Goal: Information Seeking & Learning: Understand process/instructions

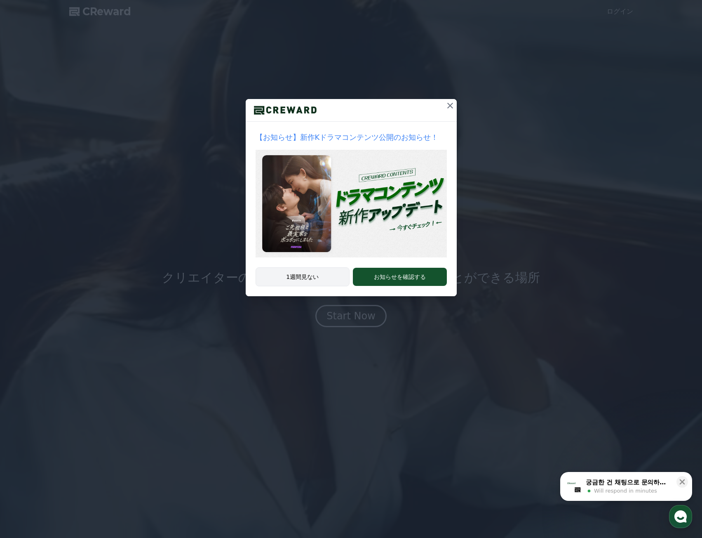
click at [321, 275] on button "1週間見ない" at bounding box center [303, 276] width 94 height 19
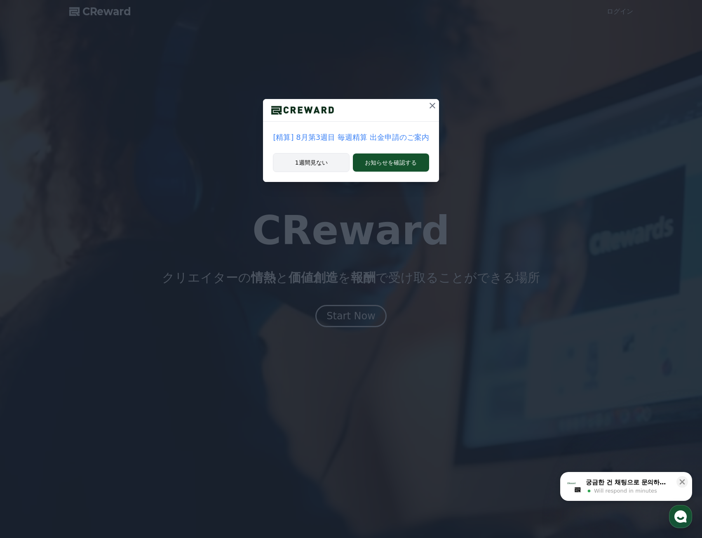
click at [330, 166] on button "1週間見ない" at bounding box center [311, 162] width 77 height 19
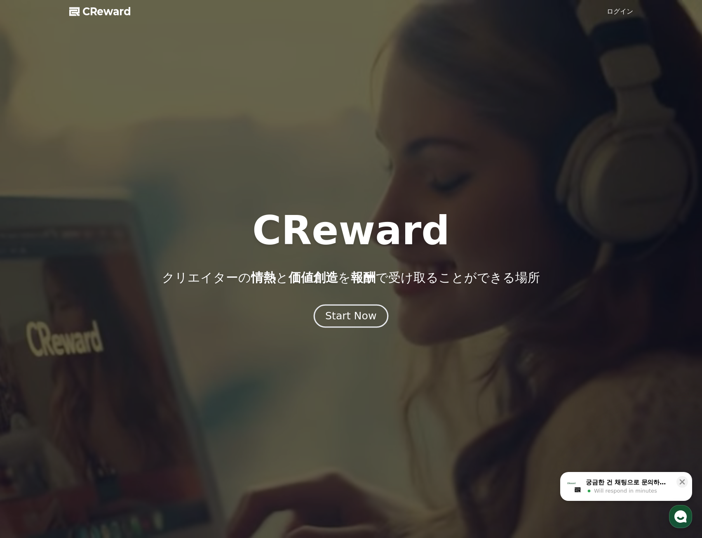
click at [367, 315] on div "Start Now" at bounding box center [350, 316] width 51 height 14
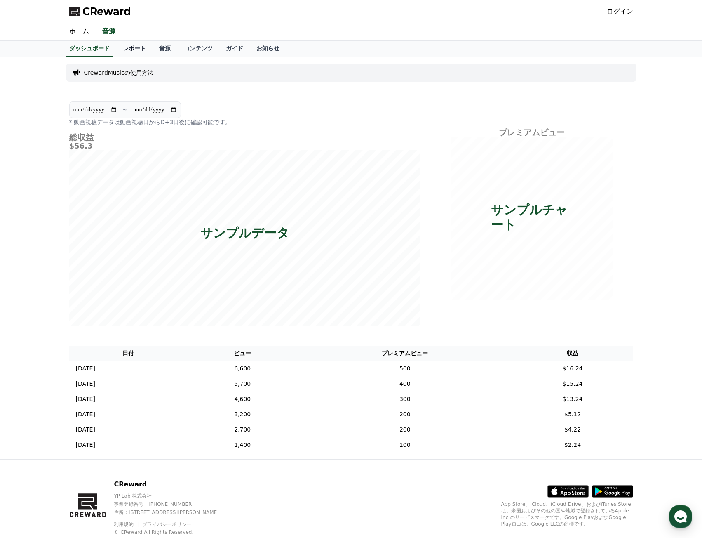
click at [116, 47] on link "レポート" at bounding box center [134, 49] width 36 height 16
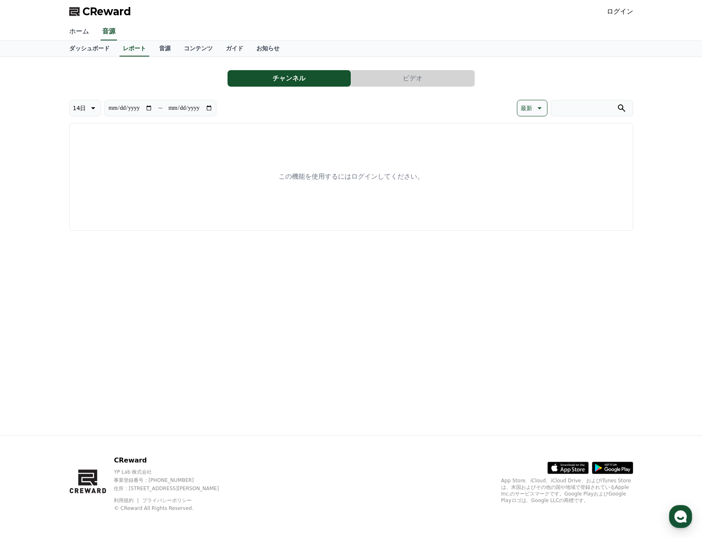
click at [77, 32] on link "ホーム" at bounding box center [79, 31] width 33 height 17
click at [101, 34] on link "音源" at bounding box center [109, 31] width 16 height 17
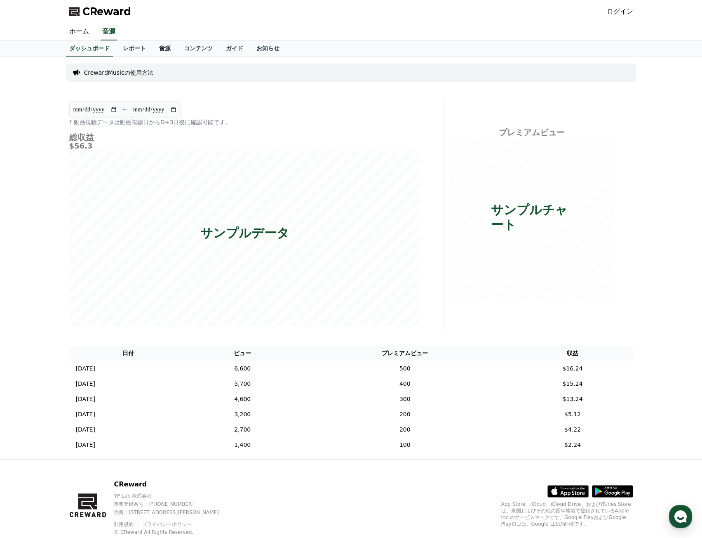
click at [153, 47] on link "音源" at bounding box center [165, 49] width 25 height 16
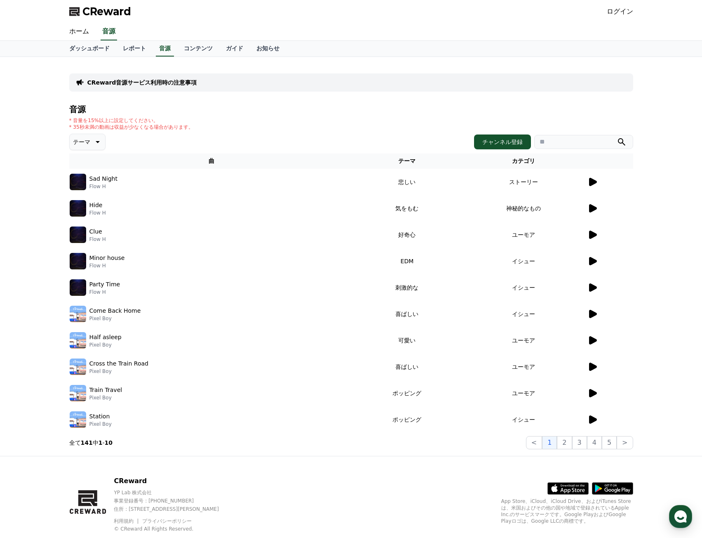
click at [594, 188] on td at bounding box center [610, 182] width 46 height 26
click at [594, 186] on icon at bounding box center [593, 182] width 10 height 10
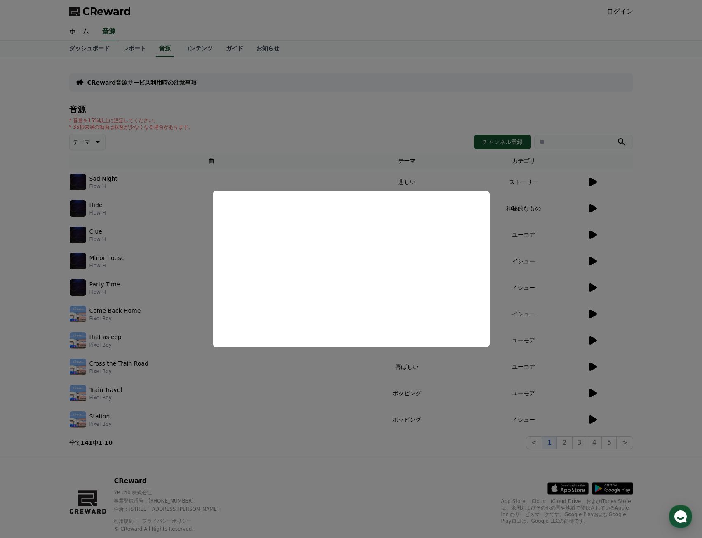
click at [300, 136] on button "close modal" at bounding box center [351, 269] width 702 height 538
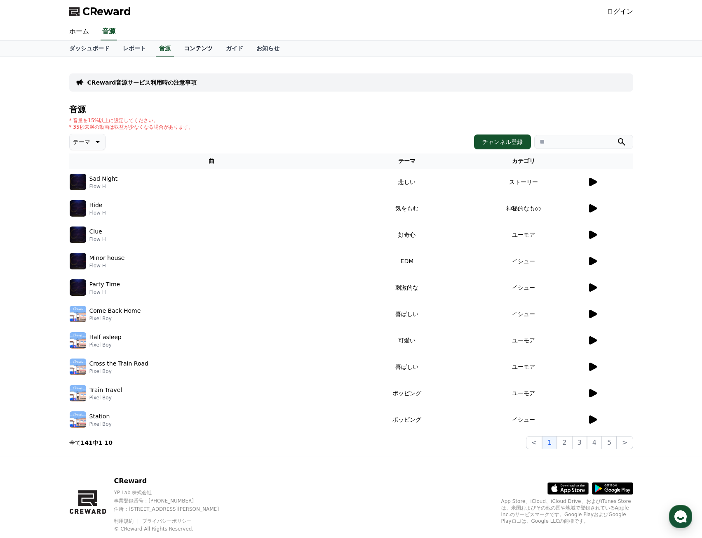
click at [178, 52] on link "コンテンツ" at bounding box center [198, 49] width 42 height 16
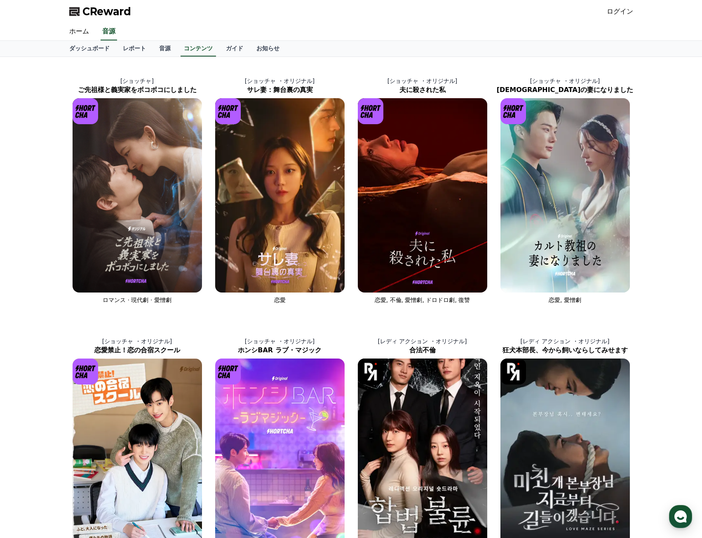
click at [203, 38] on div "ホーム 音源" at bounding box center [351, 31] width 577 height 17
click at [219, 48] on link "ガイド" at bounding box center [234, 49] width 31 height 16
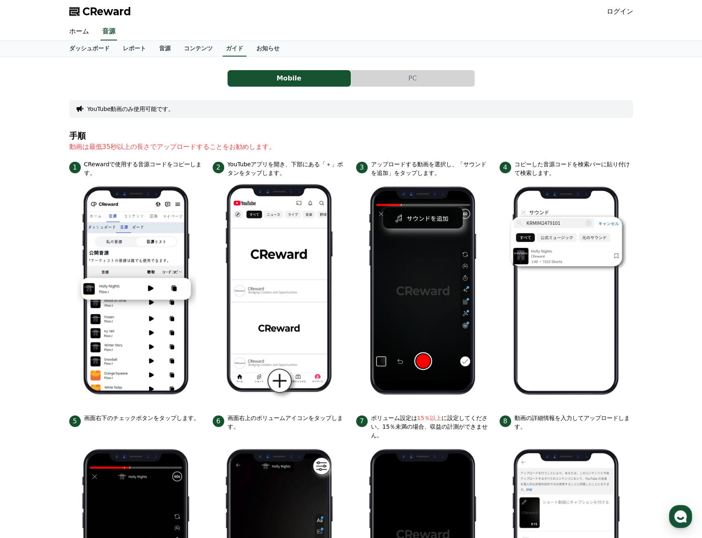
click at [394, 79] on button "PC" at bounding box center [412, 78] width 123 height 16
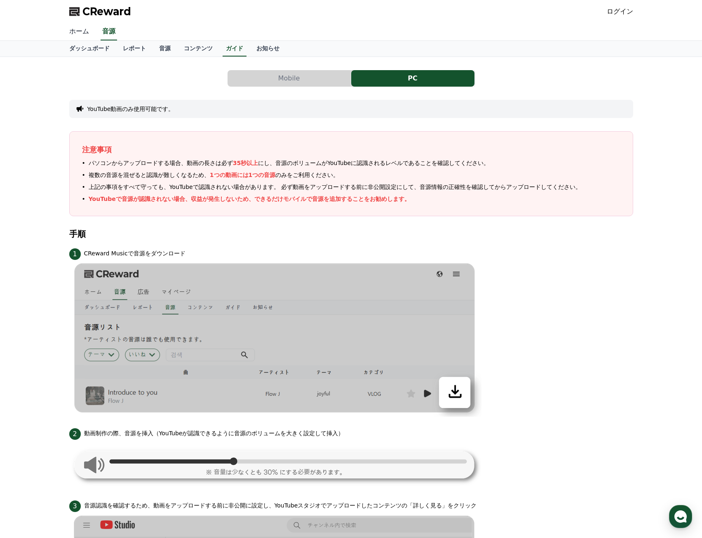
click at [79, 35] on link "ホーム" at bounding box center [79, 31] width 33 height 17
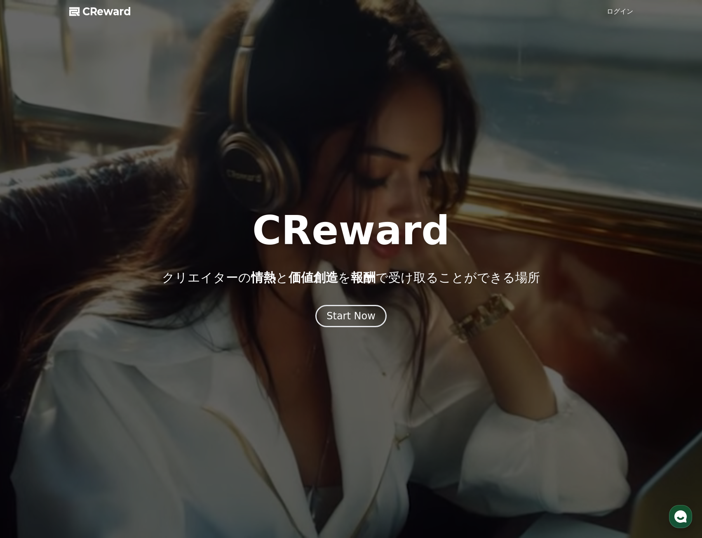
click at [622, 10] on link "ログイン" at bounding box center [620, 12] width 26 height 10
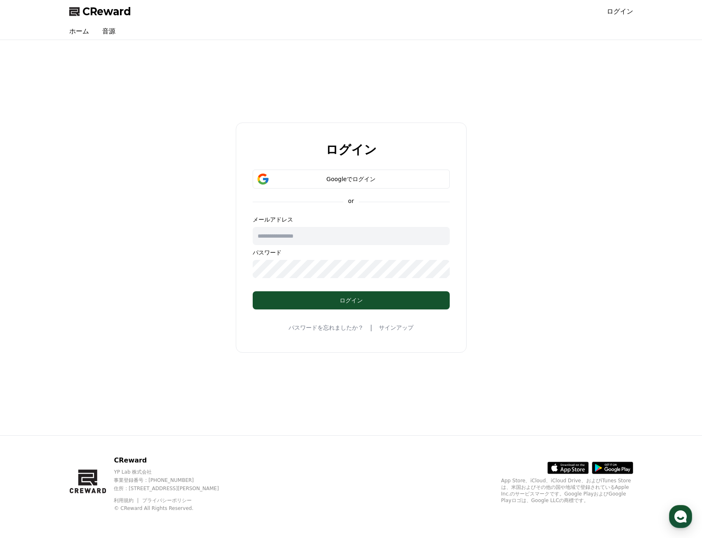
click at [316, 232] on input "text" at bounding box center [351, 236] width 197 height 18
click at [326, 179] on div "Googleでログイン" at bounding box center [351, 179] width 173 height 8
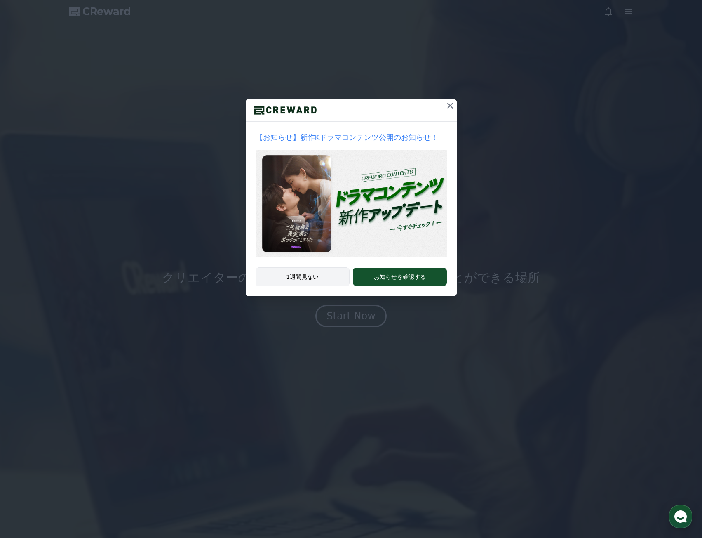
click at [329, 278] on button "1週間見ない" at bounding box center [303, 276] width 94 height 19
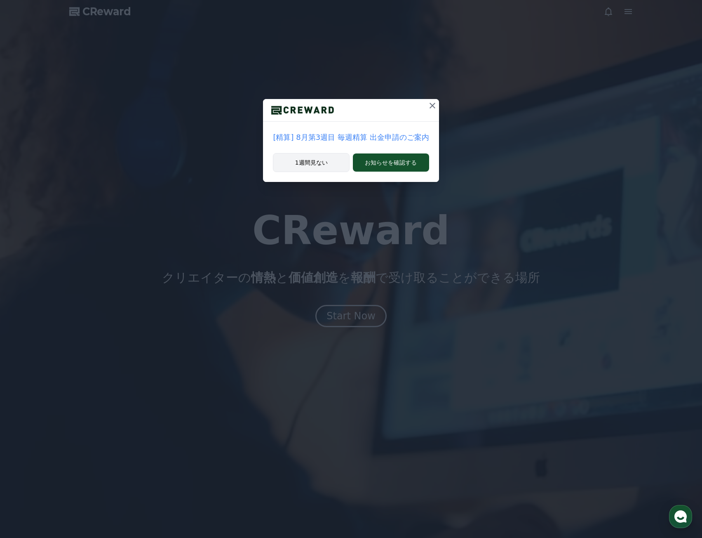
click at [318, 161] on button "1週間見ない" at bounding box center [311, 162] width 77 height 19
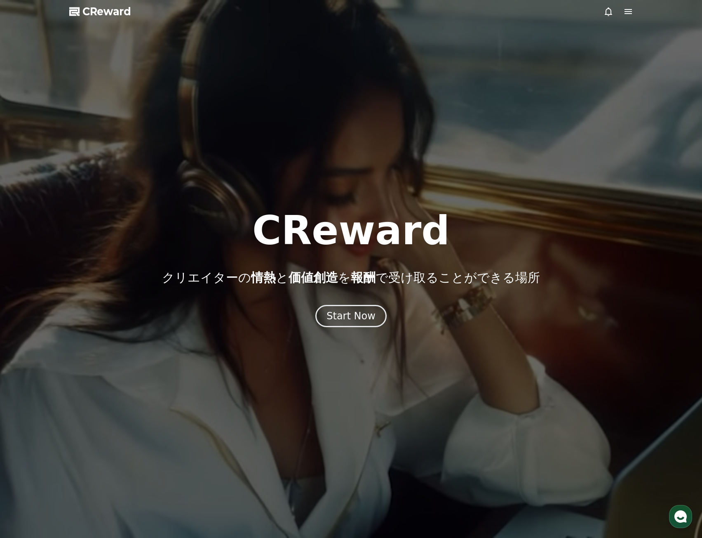
click at [620, 9] on div at bounding box center [619, 12] width 30 height 10
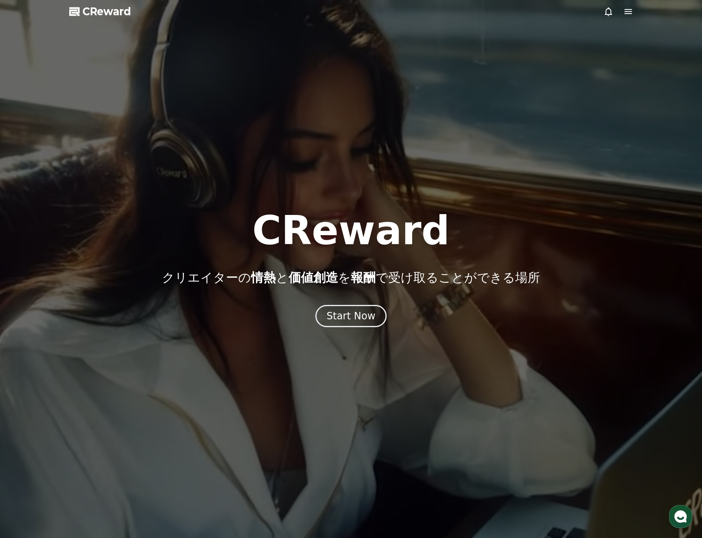
click at [631, 12] on icon at bounding box center [629, 12] width 10 height 10
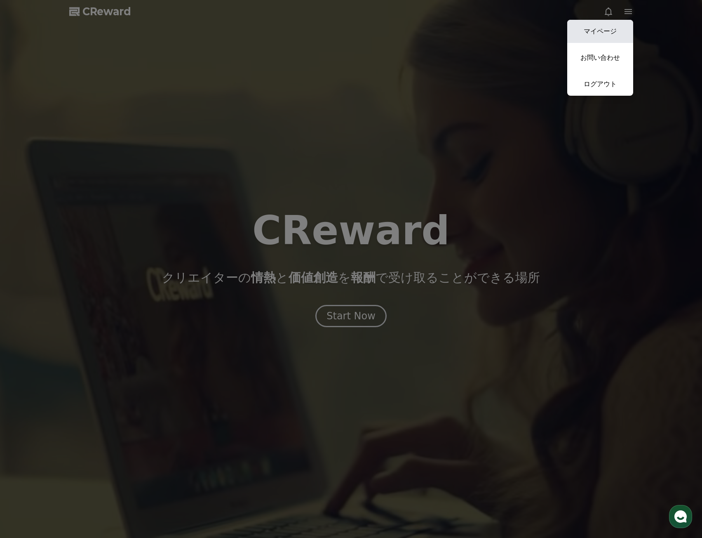
click at [611, 31] on link "マイページ" at bounding box center [601, 31] width 66 height 23
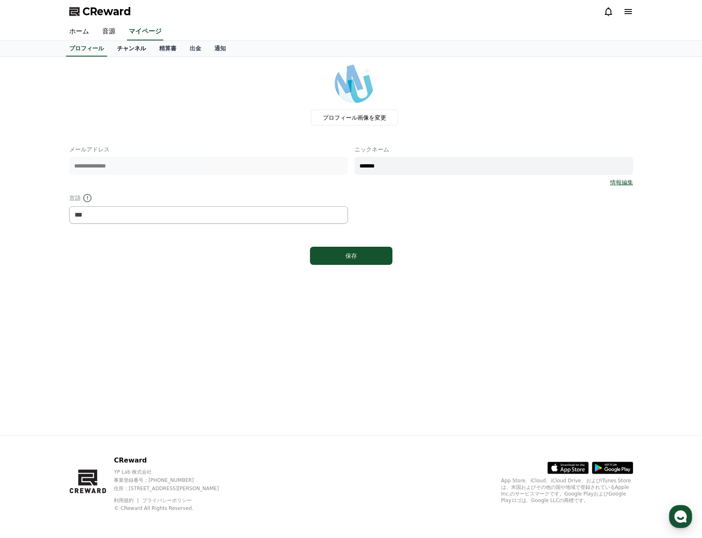
click at [123, 49] on link "チャンネル" at bounding box center [132, 49] width 42 height 16
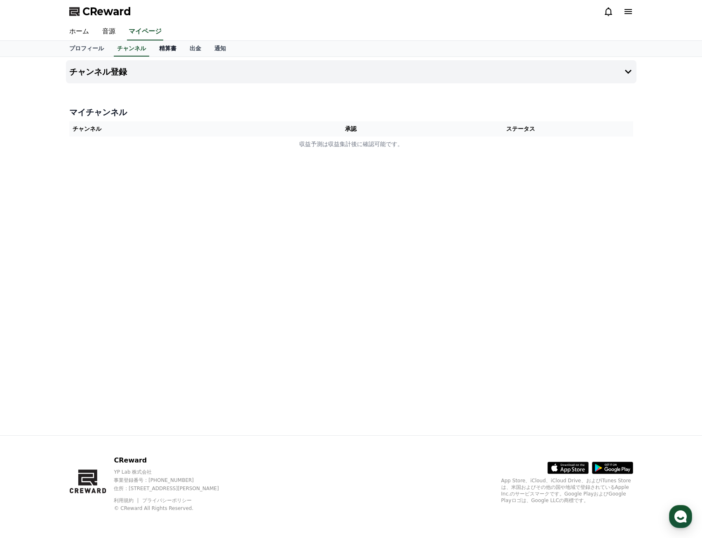
click at [153, 48] on link "精算書" at bounding box center [168, 49] width 31 height 16
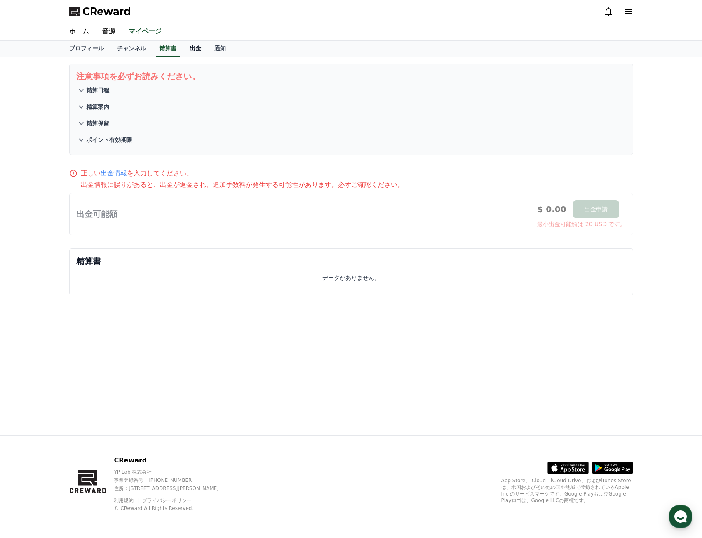
click at [183, 48] on link "出金" at bounding box center [195, 49] width 25 height 16
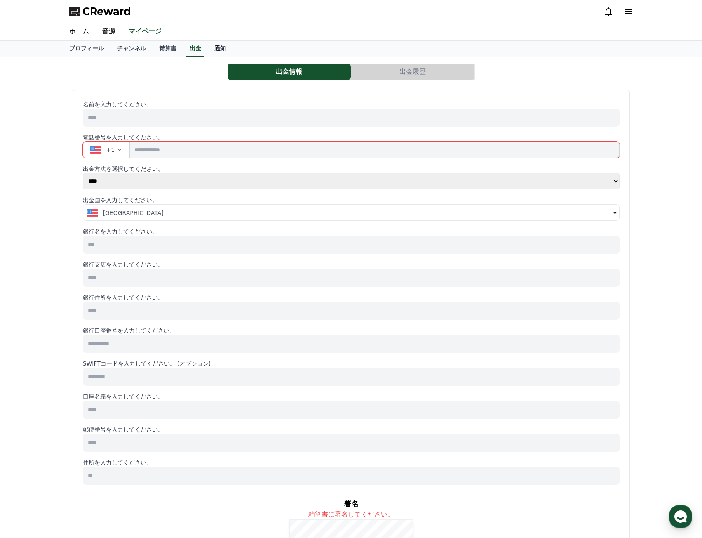
click at [209, 49] on link "通知" at bounding box center [220, 49] width 25 height 16
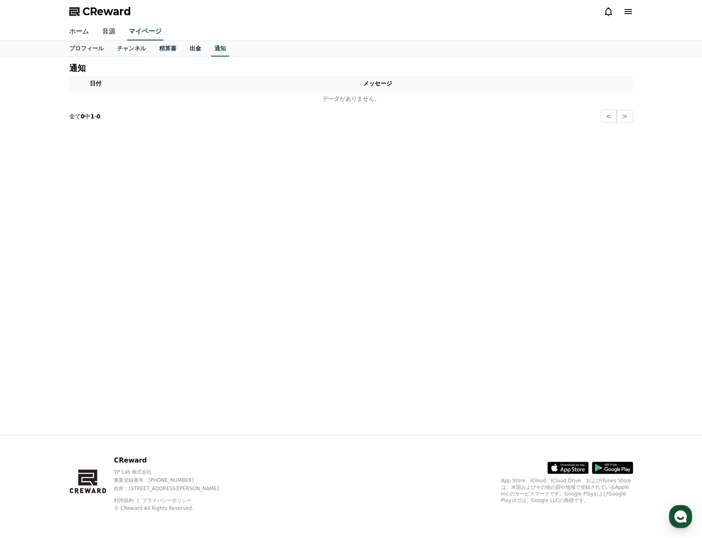
click at [183, 48] on link "出金" at bounding box center [195, 49] width 25 height 16
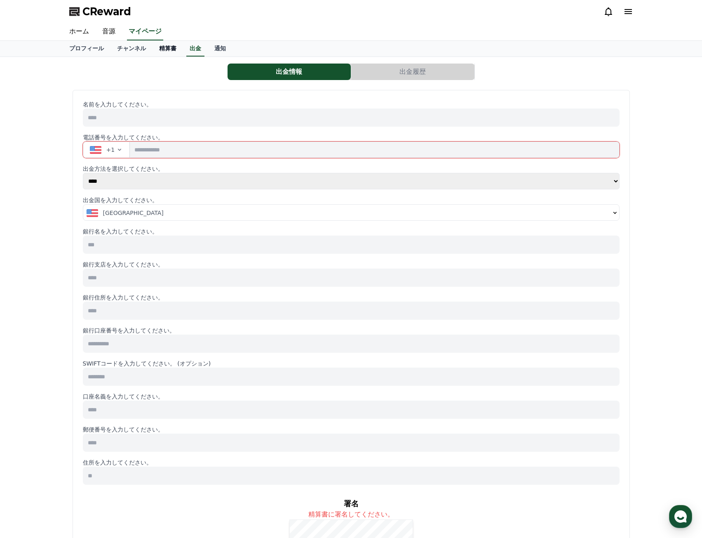
click at [153, 49] on link "精算書" at bounding box center [168, 49] width 31 height 16
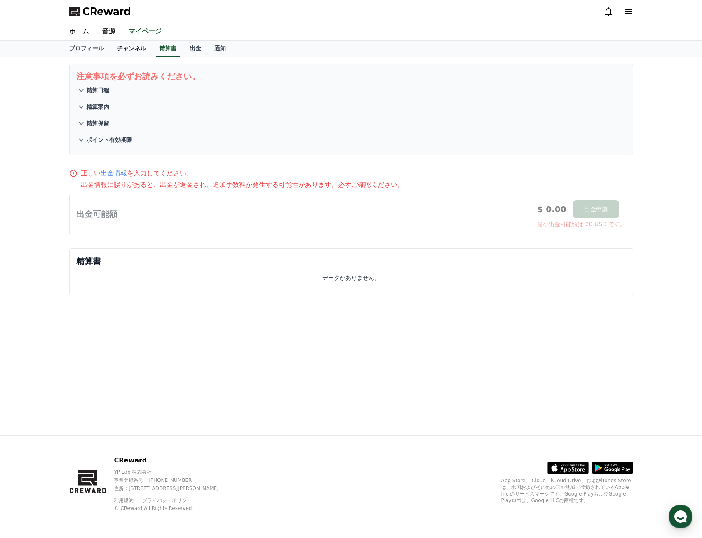
click at [126, 53] on link "チャンネル" at bounding box center [132, 49] width 42 height 16
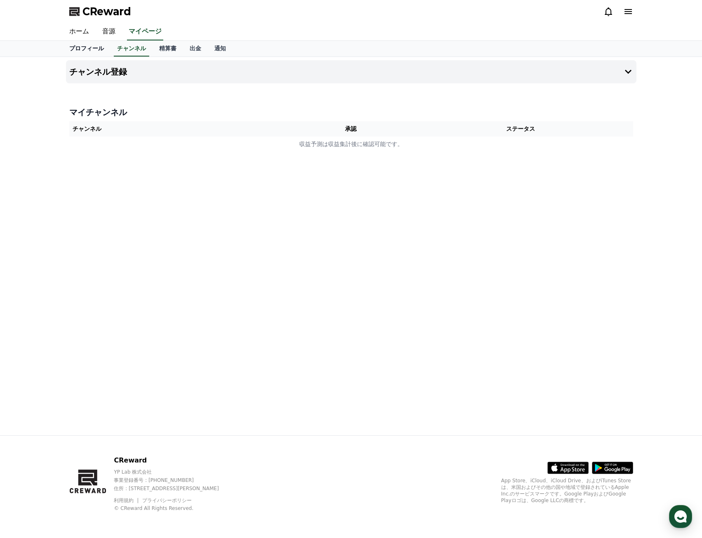
click at [88, 52] on link "プロフィール" at bounding box center [87, 49] width 48 height 16
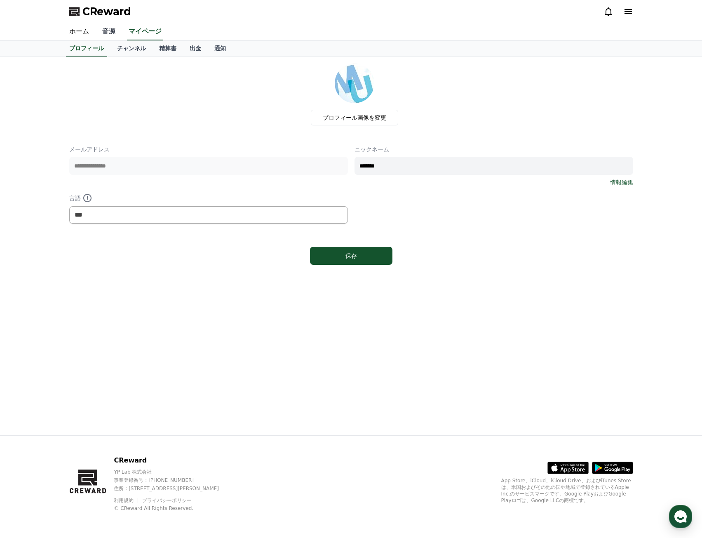
click at [106, 35] on link "音源" at bounding box center [109, 31] width 26 height 17
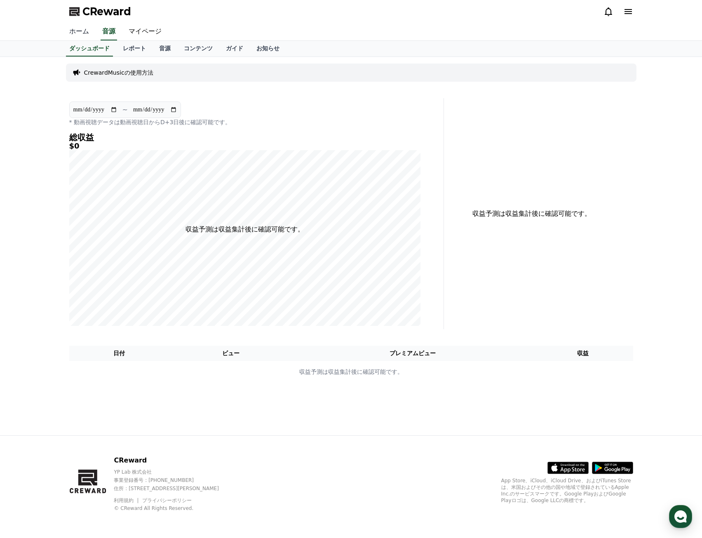
click at [81, 34] on link "ホーム" at bounding box center [79, 31] width 33 height 17
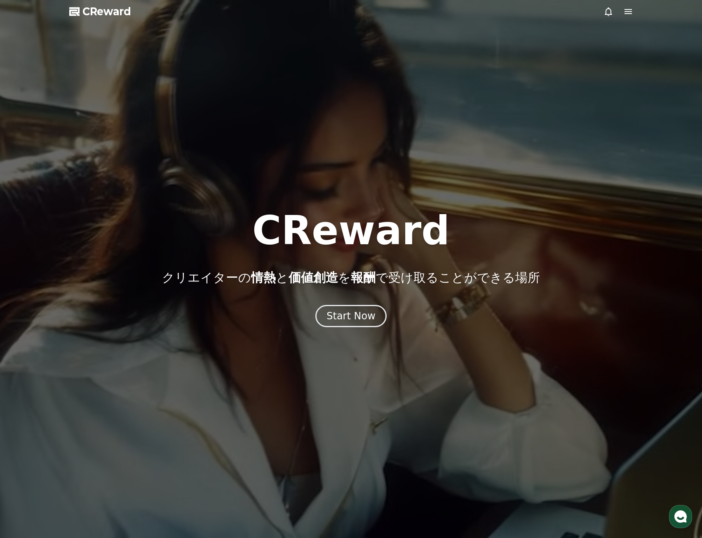
click at [632, 14] on icon at bounding box center [628, 11] width 7 height 5
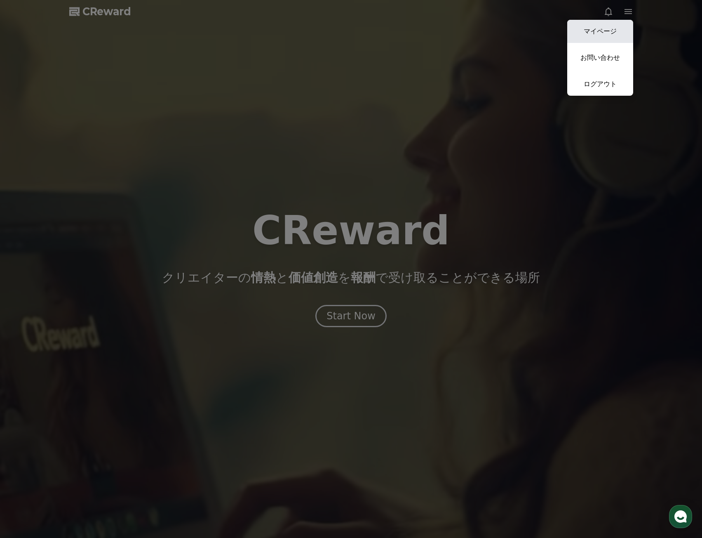
click at [610, 32] on link "マイページ" at bounding box center [601, 31] width 66 height 23
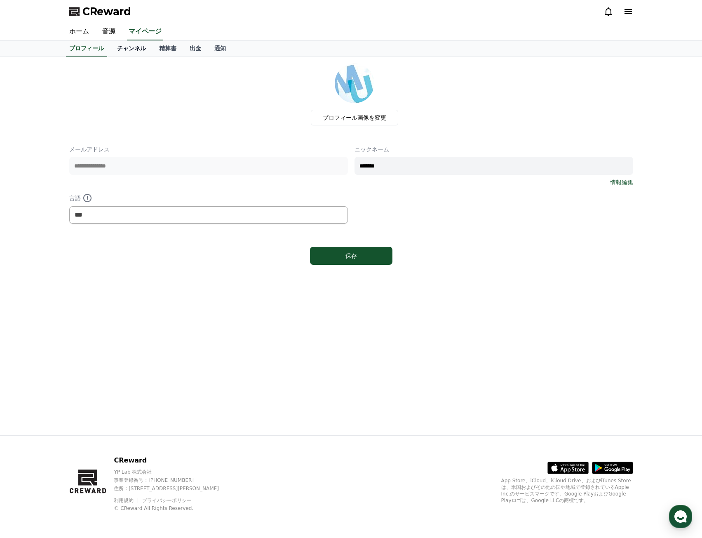
click at [130, 51] on link "チャンネル" at bounding box center [132, 49] width 42 height 16
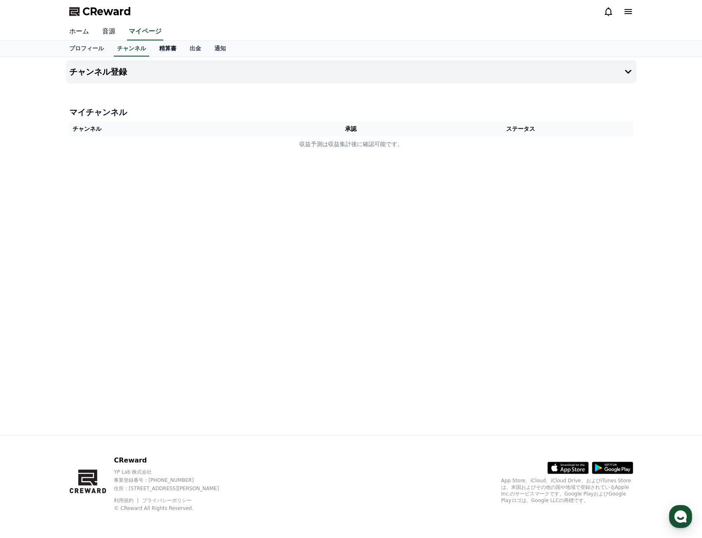
click at [153, 52] on link "精算書" at bounding box center [168, 49] width 31 height 16
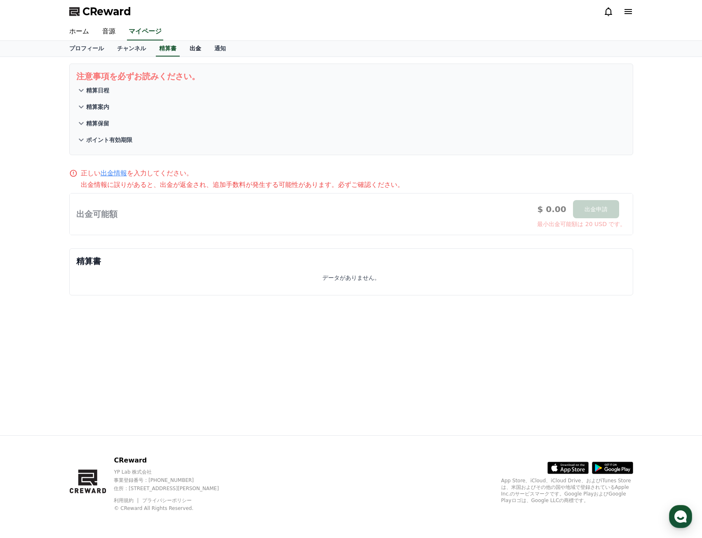
click at [183, 45] on link "出金" at bounding box center [195, 49] width 25 height 16
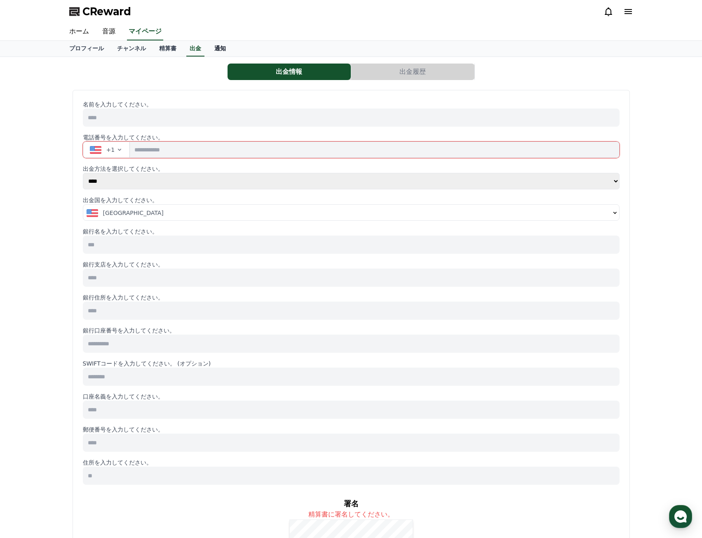
click at [209, 49] on link "通知" at bounding box center [220, 49] width 25 height 16
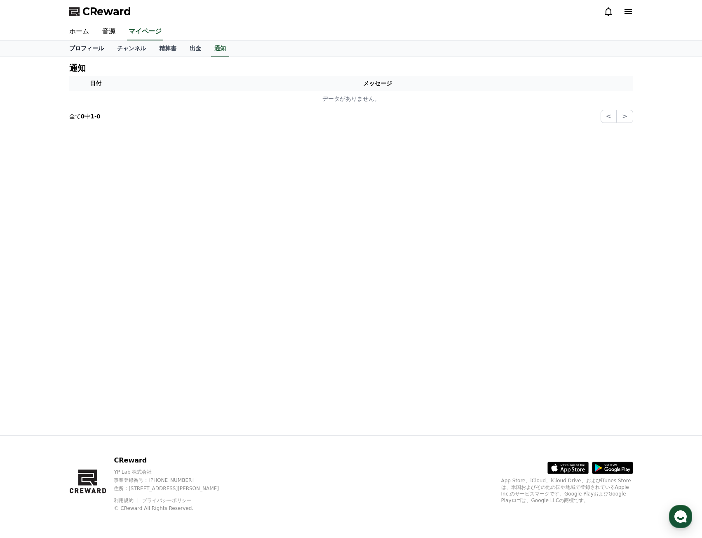
click at [85, 51] on link "プロフィール" at bounding box center [87, 49] width 48 height 16
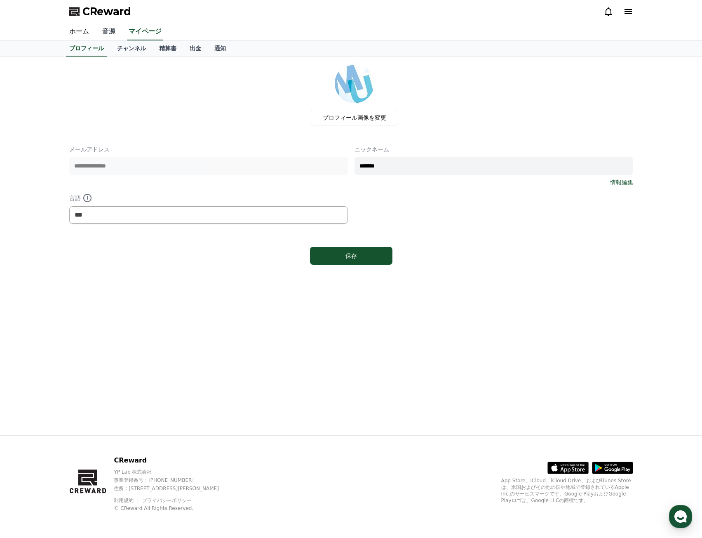
click at [105, 30] on link "音源" at bounding box center [109, 31] width 26 height 17
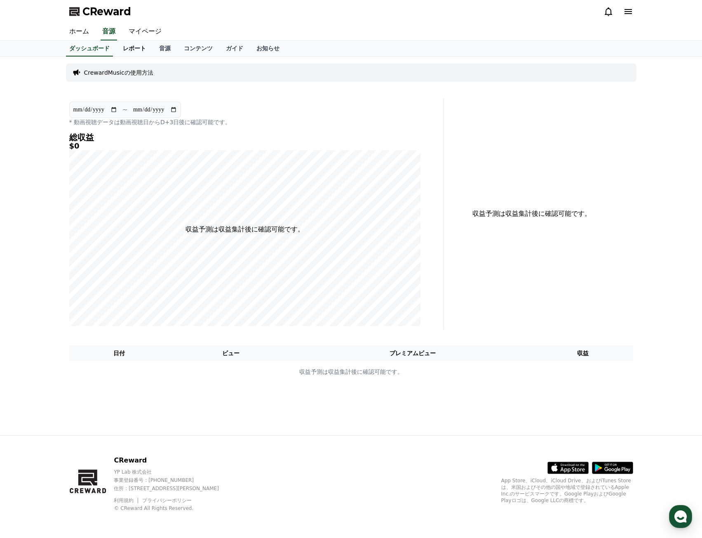
click at [121, 47] on link "レポート" at bounding box center [134, 49] width 36 height 16
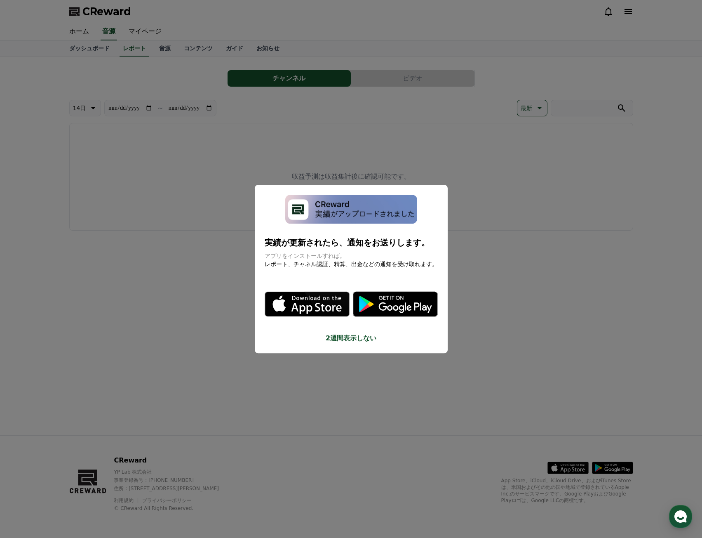
click at [145, 47] on button "close modal" at bounding box center [351, 269] width 702 height 538
click at [159, 47] on link "音源" at bounding box center [165, 49] width 25 height 16
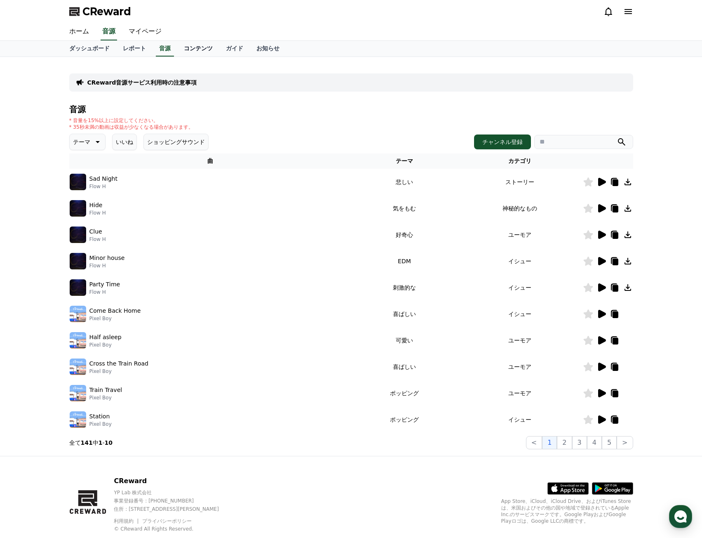
click at [180, 49] on link "コンテンツ" at bounding box center [198, 49] width 42 height 16
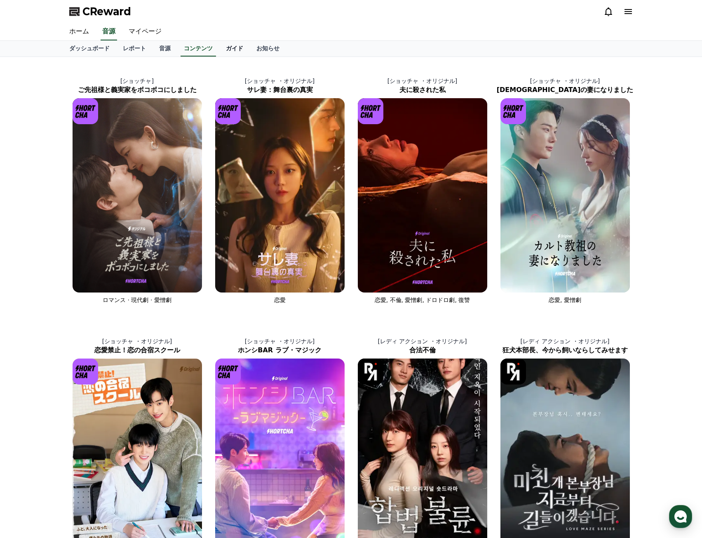
click at [219, 52] on link "ガイド" at bounding box center [234, 49] width 31 height 16
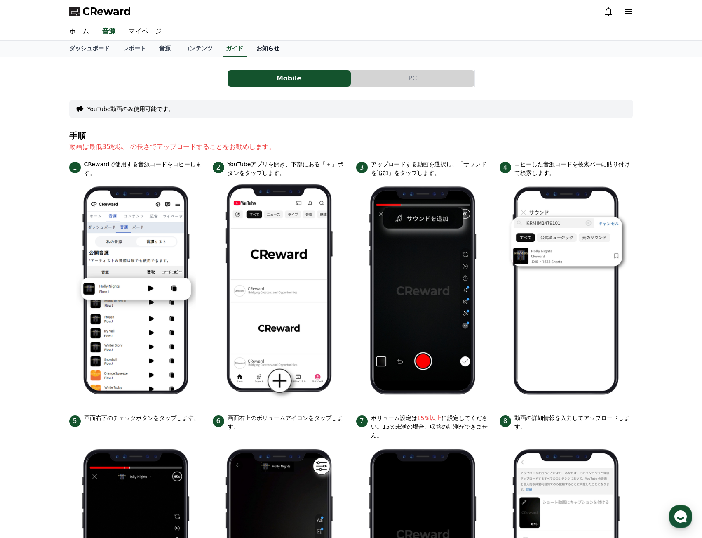
click at [250, 51] on link "お知らせ" at bounding box center [268, 49] width 36 height 16
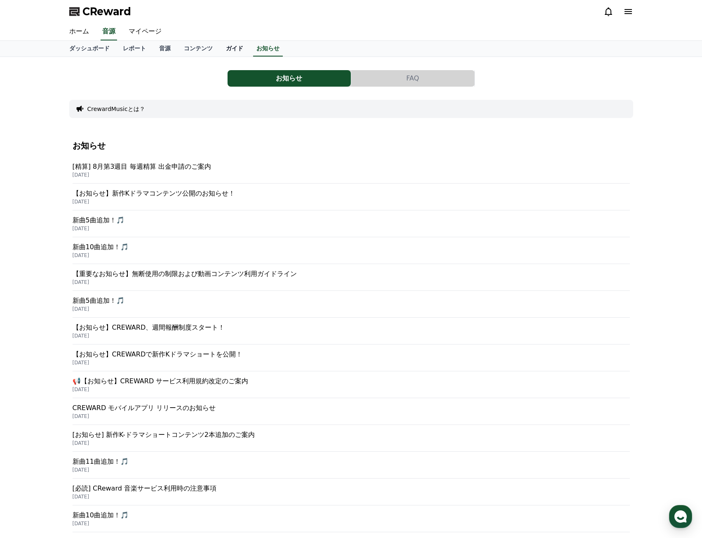
click at [219, 50] on link "ガイド" at bounding box center [234, 49] width 31 height 16
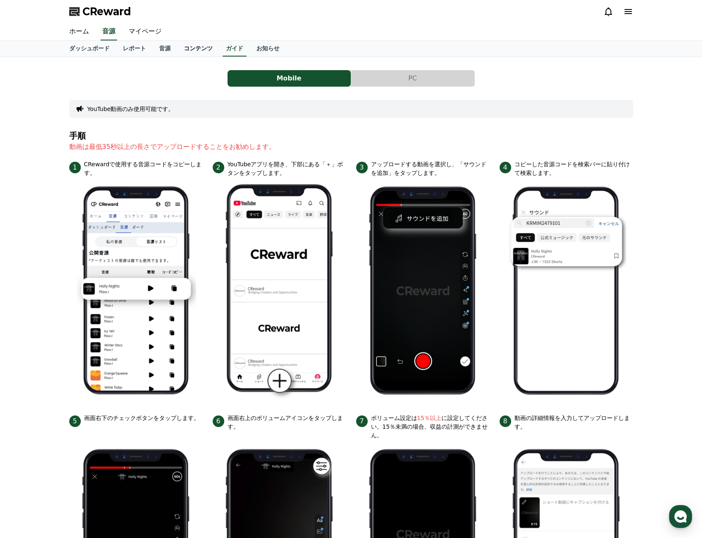
click at [180, 50] on link "コンテンツ" at bounding box center [198, 49] width 42 height 16
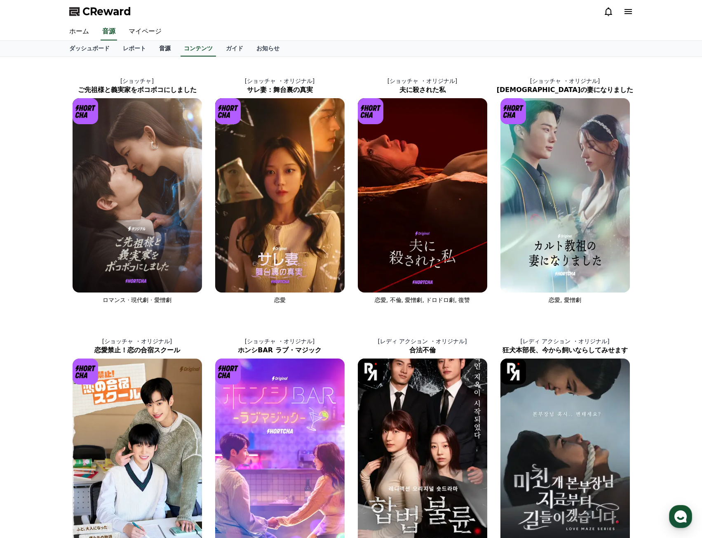
click at [153, 49] on link "音源" at bounding box center [165, 49] width 25 height 16
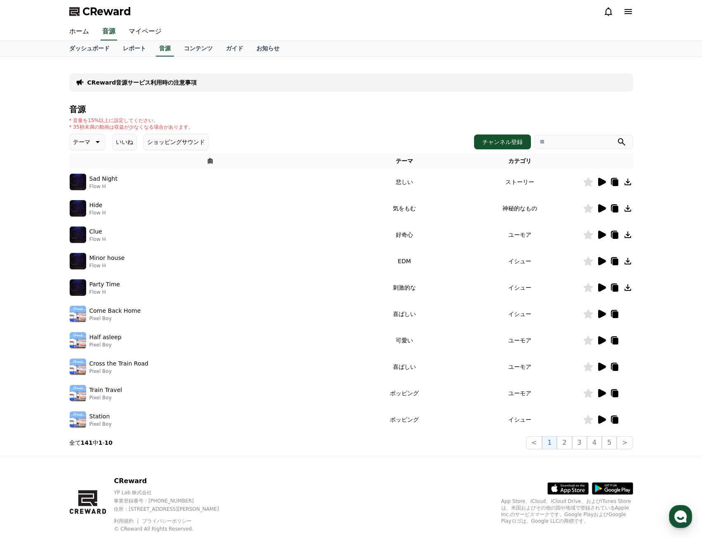
click at [479, 316] on td "イシュー" at bounding box center [520, 314] width 126 height 26
click at [532, 311] on td "イシュー" at bounding box center [520, 314] width 126 height 26
click at [603, 313] on icon at bounding box center [602, 314] width 8 height 8
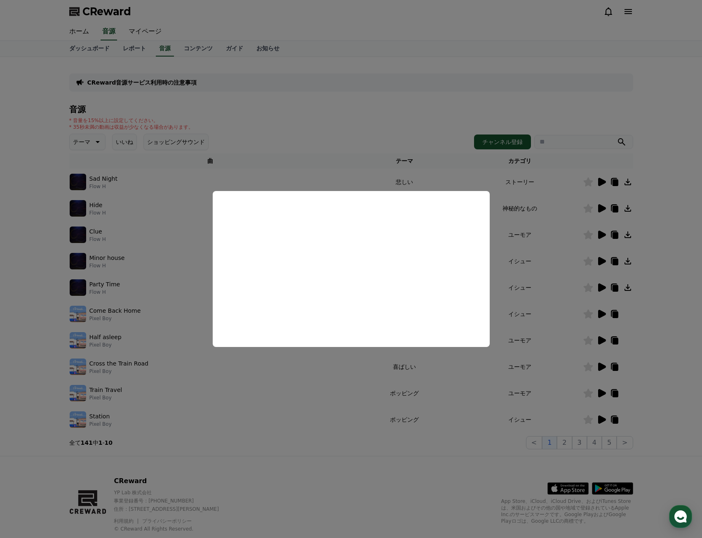
click at [23, 318] on button "close modal" at bounding box center [351, 269] width 702 height 538
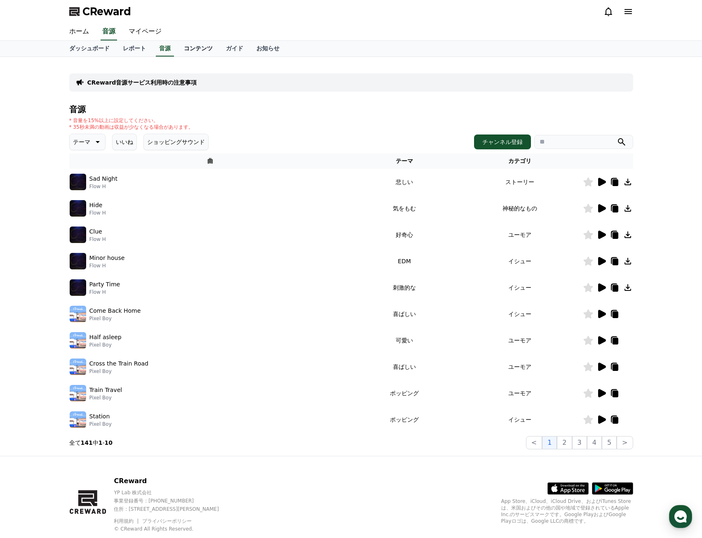
click at [177, 49] on link "コンテンツ" at bounding box center [198, 49] width 42 height 16
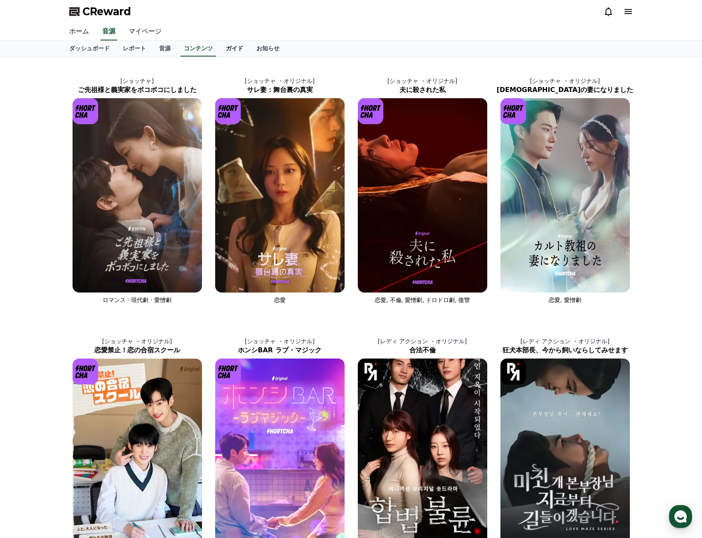
click at [219, 44] on link "ガイド" at bounding box center [234, 49] width 31 height 16
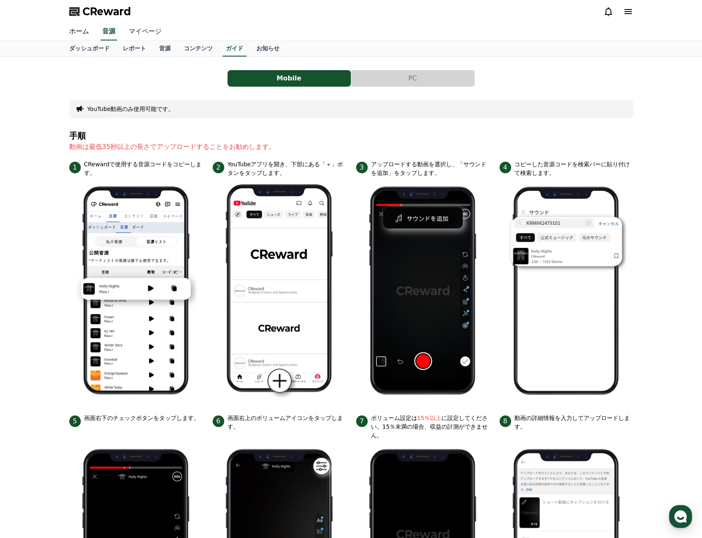
click at [135, 32] on link "マイページ" at bounding box center [145, 31] width 46 height 17
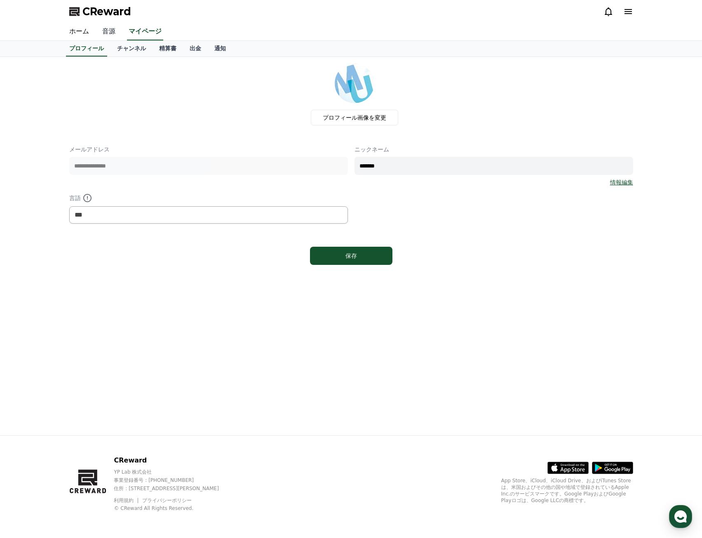
click at [96, 34] on link "音源" at bounding box center [109, 31] width 26 height 17
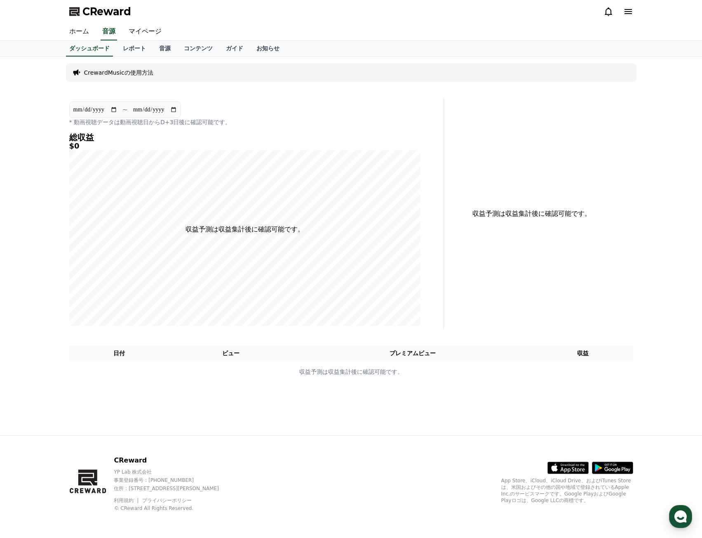
click at [79, 32] on link "ホーム" at bounding box center [79, 31] width 33 height 17
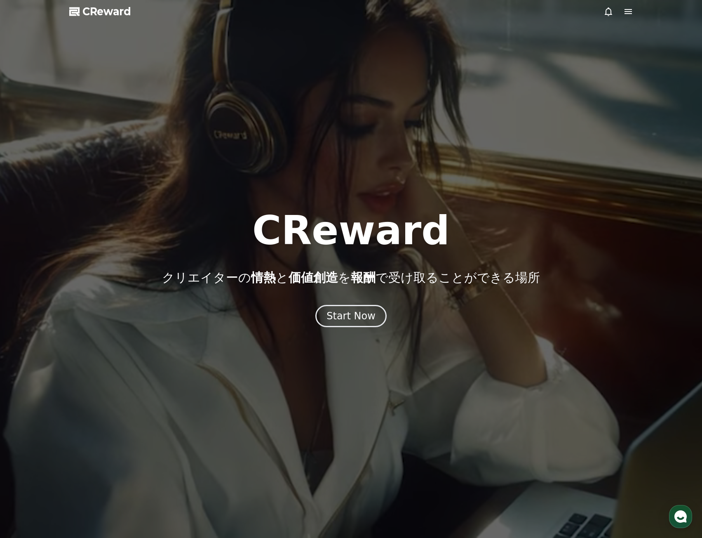
click at [84, 15] on span "CReward" at bounding box center [106, 11] width 49 height 13
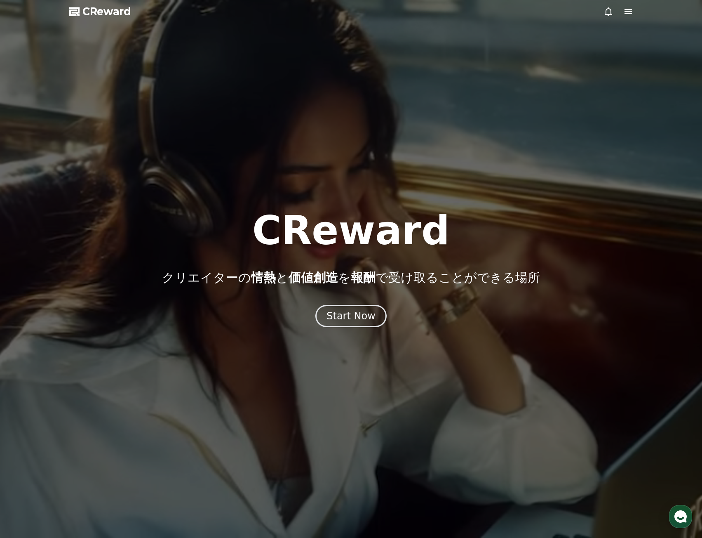
drag, startPoint x: 282, startPoint y: 224, endPoint x: 515, endPoint y: 283, distance: 239.8
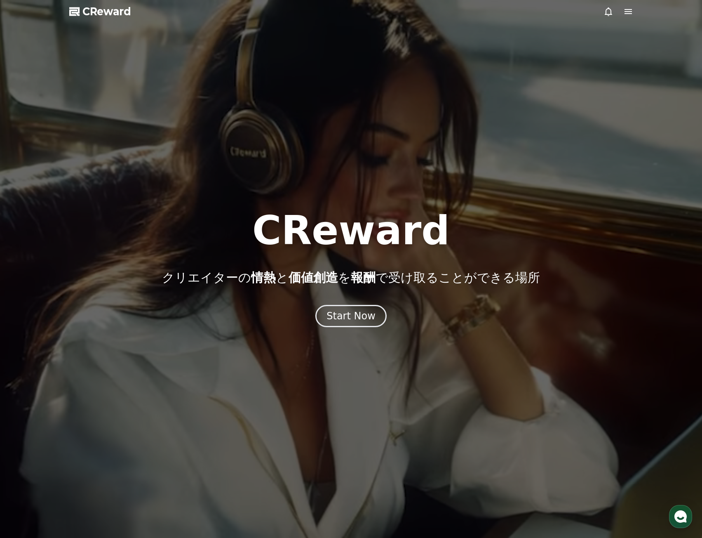
click at [515, 283] on div "CReward クリエイターの 情熱 と 価値創造 を 報酬 で受け取ることができる場所" at bounding box center [351, 248] width 702 height 74
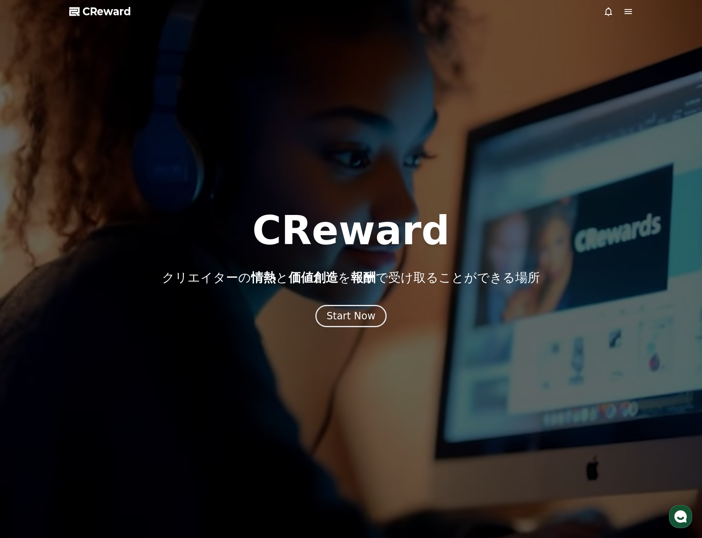
copy div "CReward クリエイターの 情熱 と 価値創造 を 報酬 で受け取ることができる場所"
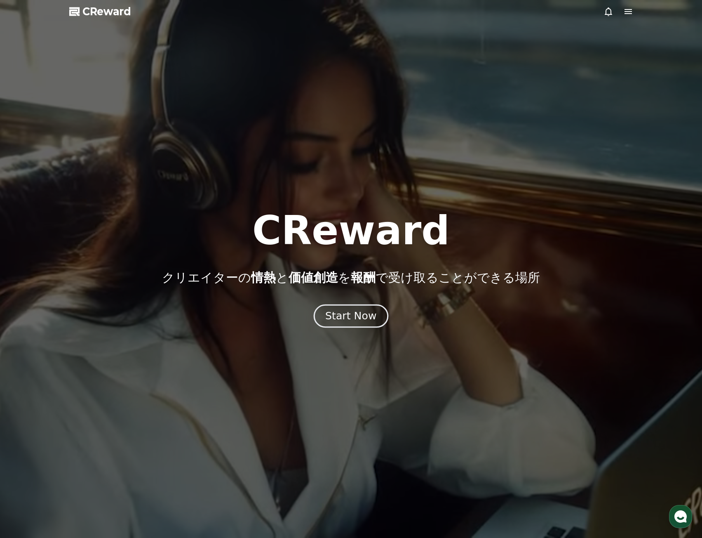
click at [361, 311] on div "Start Now" at bounding box center [350, 316] width 51 height 14
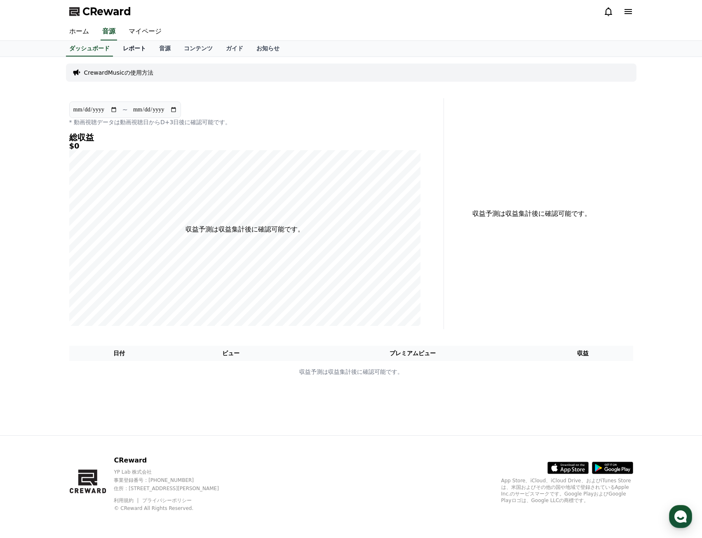
click at [125, 51] on link "レポート" at bounding box center [134, 49] width 36 height 16
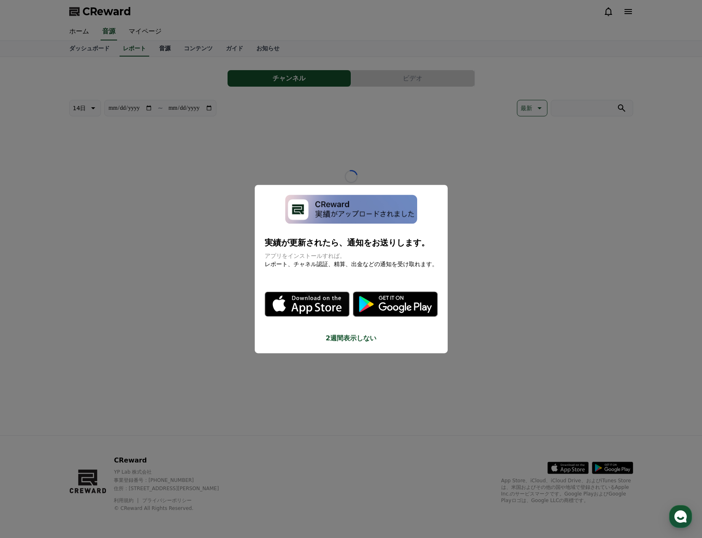
click at [147, 45] on button "close modal" at bounding box center [351, 269] width 702 height 538
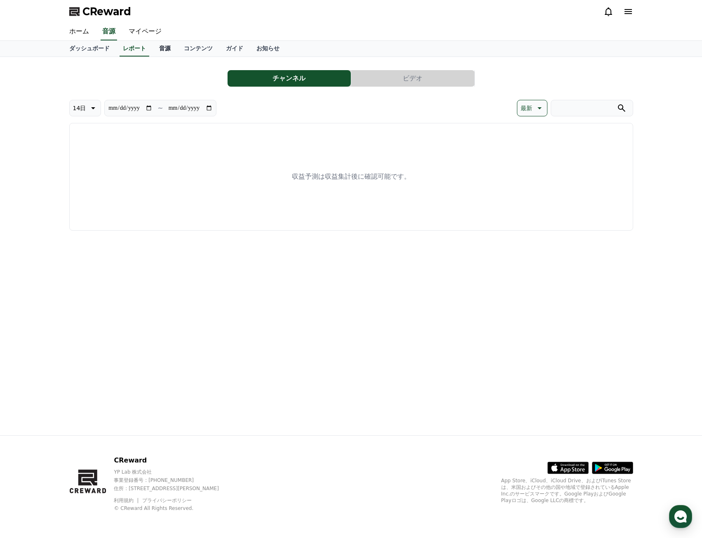
click at [153, 48] on link "音源" at bounding box center [165, 49] width 25 height 16
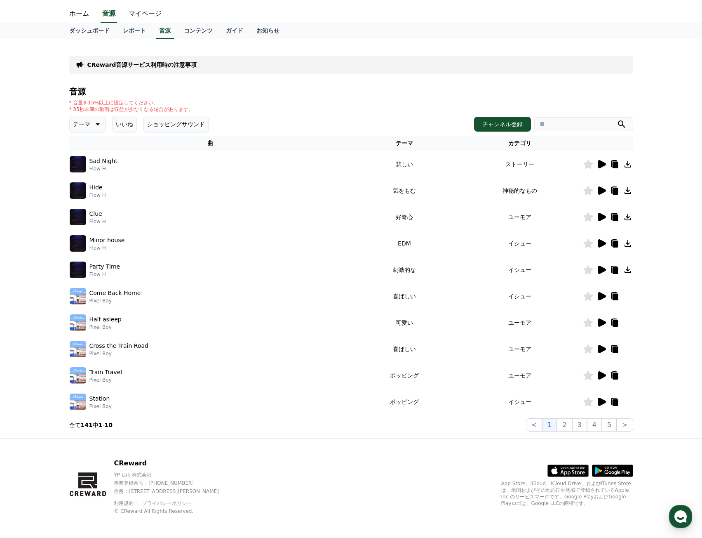
scroll to position [21, 0]
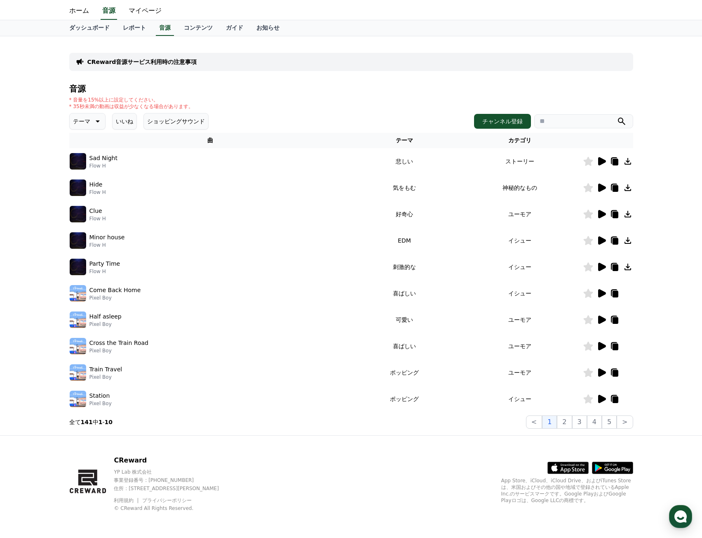
click at [603, 400] on icon at bounding box center [602, 399] width 8 height 8
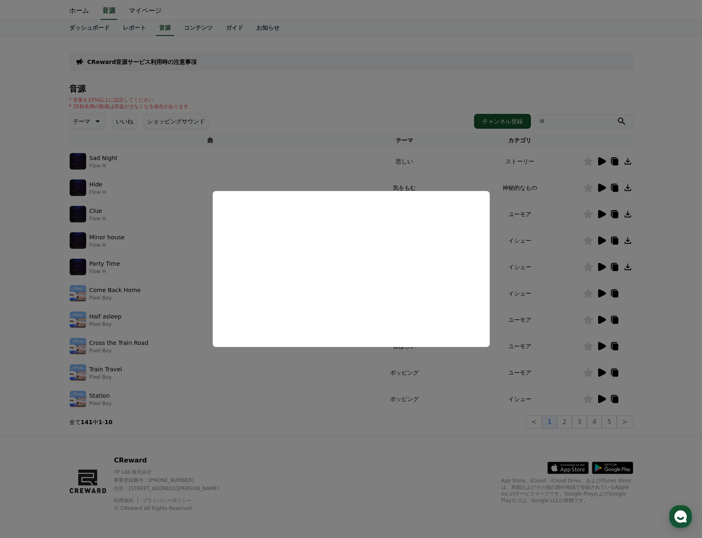
click at [452, 384] on button "close modal" at bounding box center [351, 269] width 702 height 538
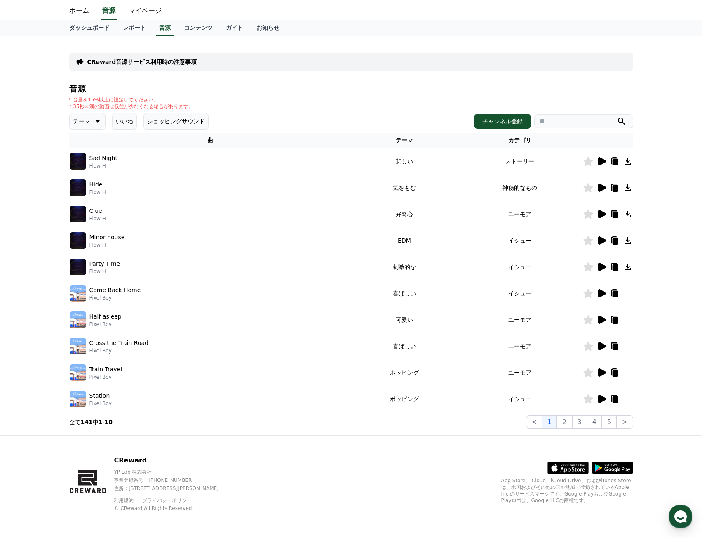
click at [613, 400] on icon at bounding box center [616, 399] width 6 height 7
click at [125, 27] on link "レポート" at bounding box center [134, 28] width 36 height 16
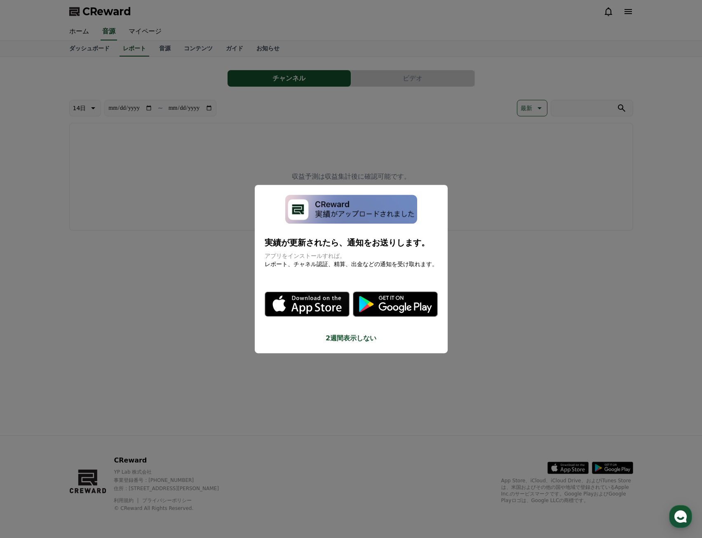
click at [352, 160] on button "close modal" at bounding box center [351, 269] width 702 height 538
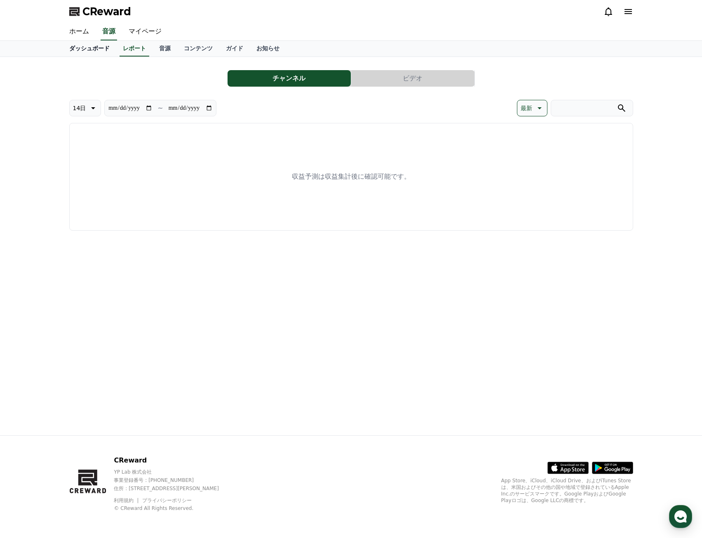
click at [93, 52] on link "ダッシュボード" at bounding box center [90, 49] width 54 height 16
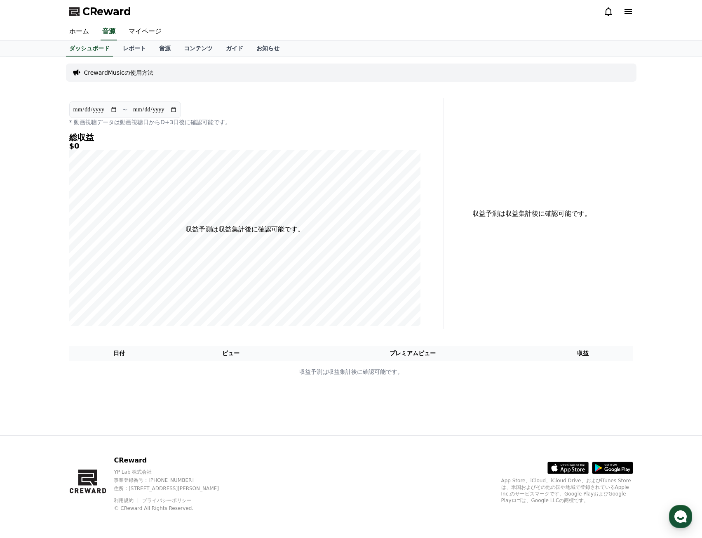
click at [120, 73] on p "CrewardMusicの使用方法" at bounding box center [118, 72] width 69 height 8
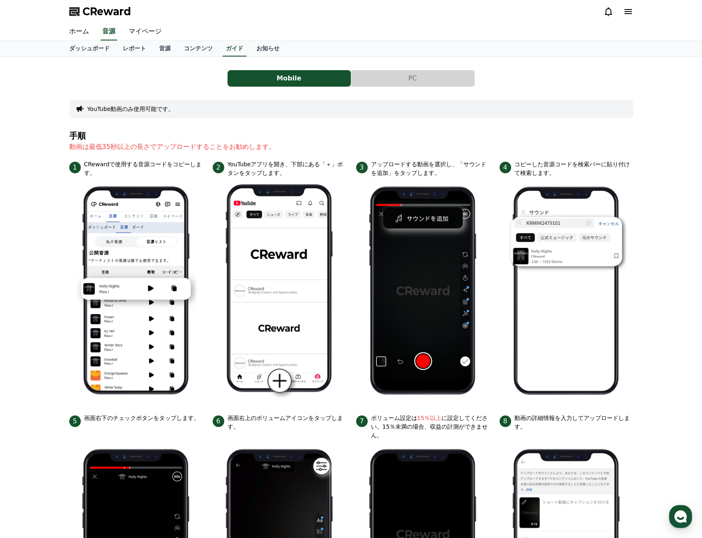
click at [384, 75] on button "PC" at bounding box center [412, 78] width 123 height 16
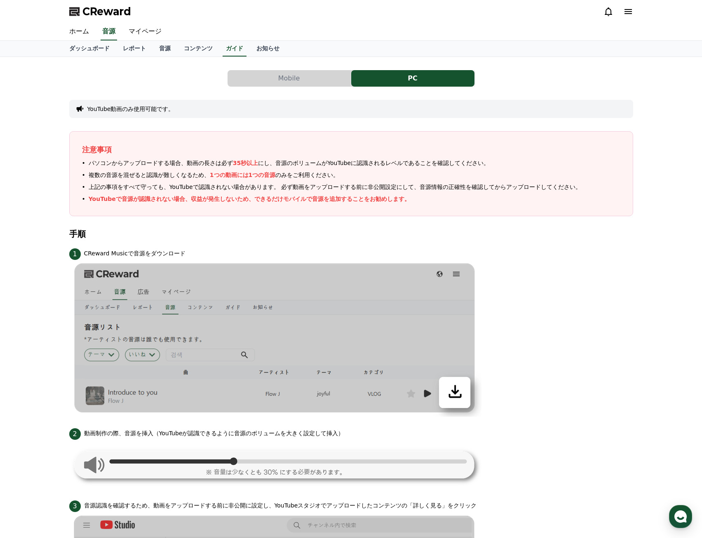
click at [121, 165] on span "パソコンからアップロードする場合、動画の長さは必ず 35秒以上 にし、音源のボリュームがYouTubeに認識されるレベルであることを確認してください。" at bounding box center [289, 163] width 401 height 9
click at [121, 178] on span "複数の音源を混ぜると認識が難しくなるため、 1つの動画には1つの音源 のみをご利用ください。" at bounding box center [214, 175] width 250 height 9
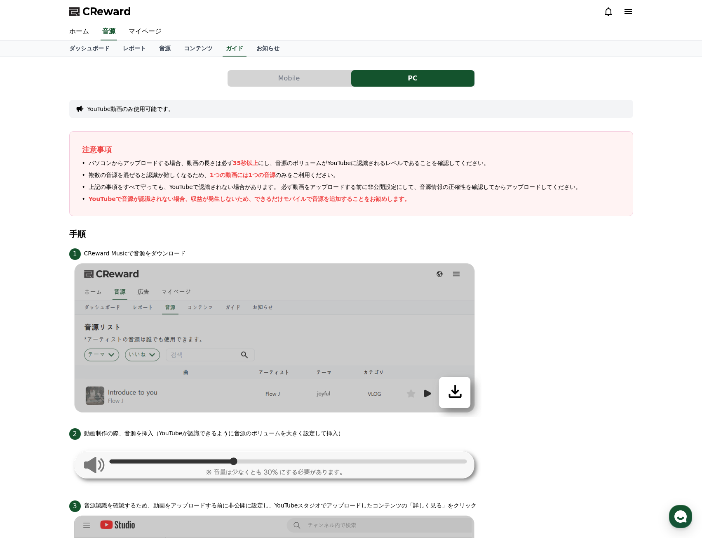
click at [121, 178] on span "複数の音源を混ぜると認識が難しくなるため、 1つの動画には1つの音源 のみをご利用ください。" at bounding box center [214, 175] width 250 height 9
click at [108, 186] on span "上記の事項をすべて守っても、YouTubeで認識されない場合があります。 必ず動画をアップロードする前に非公開設定にして、 音源情報の正確性 を確認してからア…" at bounding box center [335, 187] width 493 height 9
click at [108, 197] on p "YouTubeで音源が認識されない場合、収益が発生しないため、できるだけモバイルで音源を追加することをお勧めします。" at bounding box center [250, 199] width 322 height 9
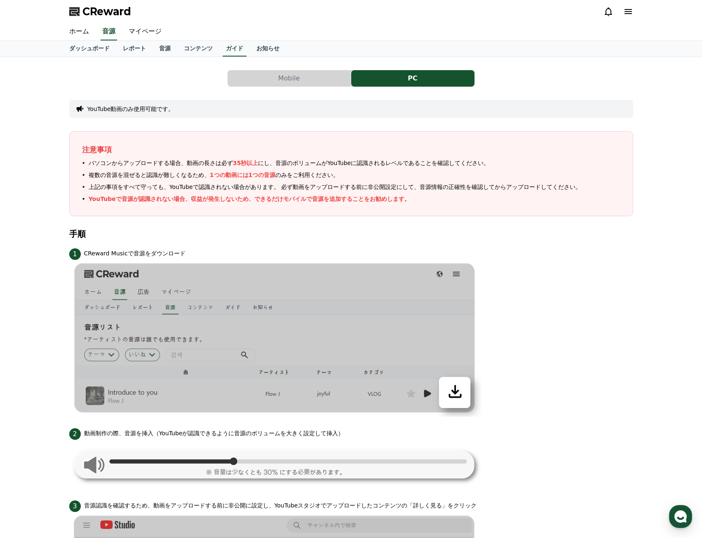
click at [108, 197] on p "YouTubeで音源が認識されない場合、収益が発生しないため、できるだけモバイルで音源を追加することをお勧めします。" at bounding box center [250, 199] width 322 height 9
click at [40, 196] on div "Mobile PC YouTube動画のみ使用可能です。 注意事項 パソコンからアップロードする場合、動画の長さは必ず 35秒以上 にし、音源のボリュームがY…" at bounding box center [351, 546] width 702 height 978
click at [111, 179] on ul "パソコンからアップロードする場合、動画の長さは必ず 35秒以上 にし、音源のボリュームがYouTubeに認識されるレベルであることを確認してください。 複数の…" at bounding box center [351, 181] width 539 height 45
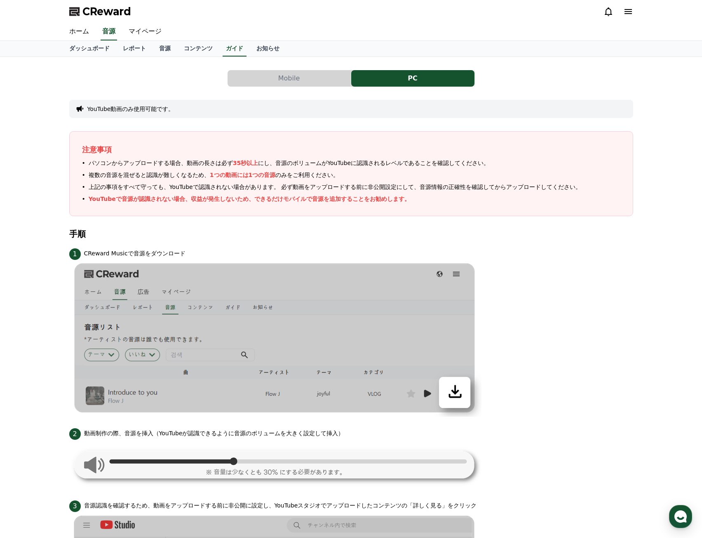
click at [111, 179] on ul "パソコンからアップロードする場合、動画の長さは必ず 35秒以上 にし、音源のボリュームがYouTubeに認識されるレベルであることを確認してください。 複数の…" at bounding box center [351, 181] width 539 height 45
click at [50, 186] on div "Mobile PC YouTube動画のみ使用可能です。 注意事項 パソコンからアップロードする場合、動画の長さは必ず 35秒以上 にし、音源のボリュームがY…" at bounding box center [351, 546] width 702 height 978
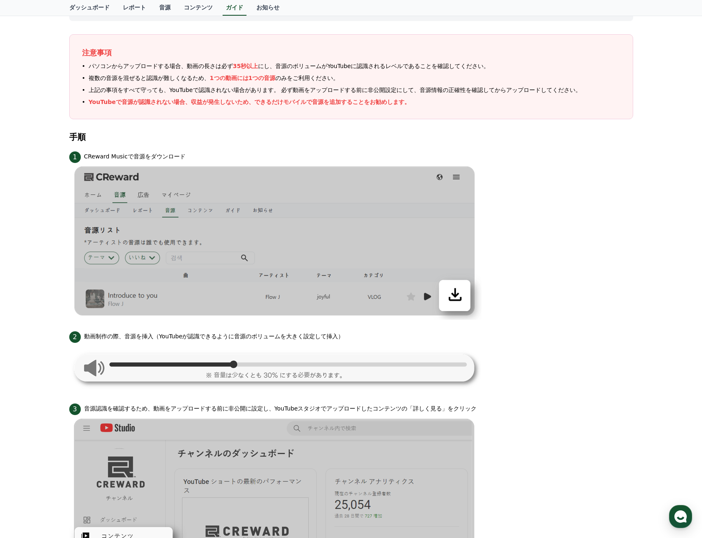
scroll to position [165, 0]
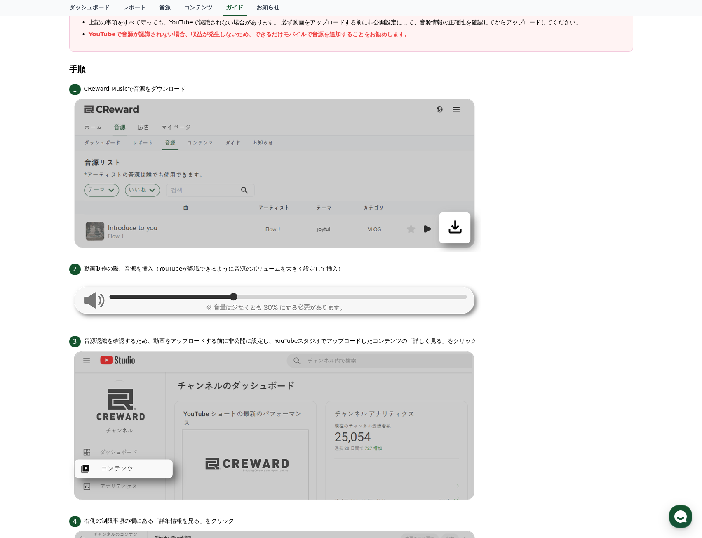
drag, startPoint x: 82, startPoint y: 87, endPoint x: 183, endPoint y: 87, distance: 101.1
click at [183, 87] on div "1 CReward Musicで音源をダウンロード" at bounding box center [351, 88] width 564 height 13
click at [74, 149] on img at bounding box center [275, 173] width 412 height 157
click at [186, 244] on img at bounding box center [275, 173] width 412 height 157
click at [217, 299] on img at bounding box center [275, 299] width 412 height 49
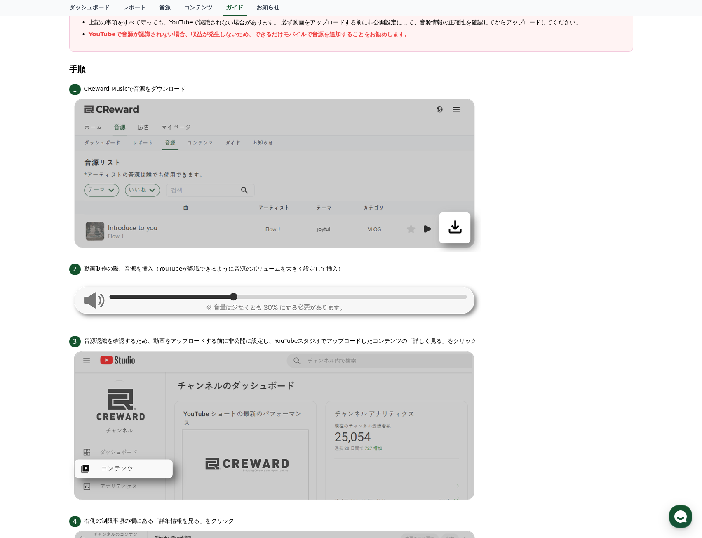
click at [441, 232] on img at bounding box center [275, 173] width 412 height 157
click at [649, 179] on div "Mobile PC YouTube動画のみ使用可能です。 注意事項 パソコンからアップロードする場合、動画の長さは必ず 35秒以上 にし、音源のボリュームがY…" at bounding box center [351, 381] width 702 height 978
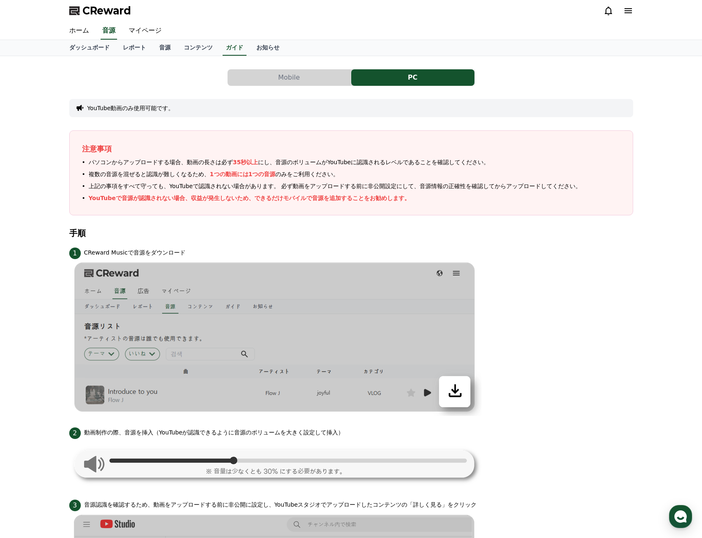
scroll to position [0, 0]
click at [266, 85] on button "Mobile" at bounding box center [289, 78] width 123 height 16
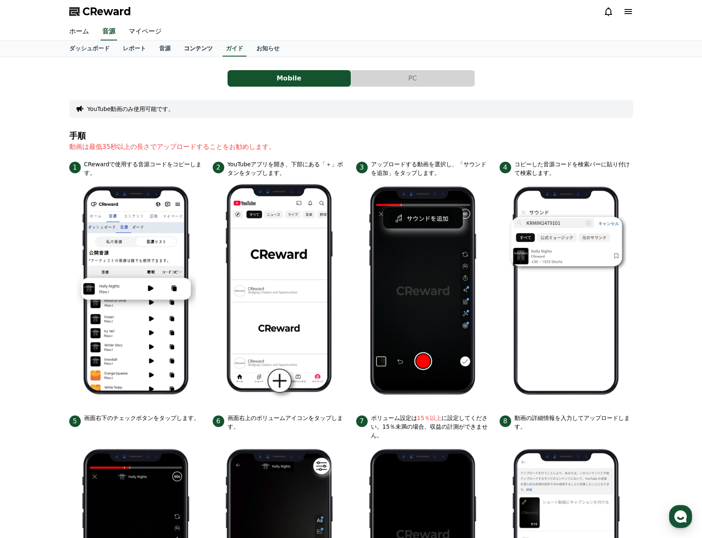
click at [180, 47] on link "コンテンツ" at bounding box center [198, 49] width 42 height 16
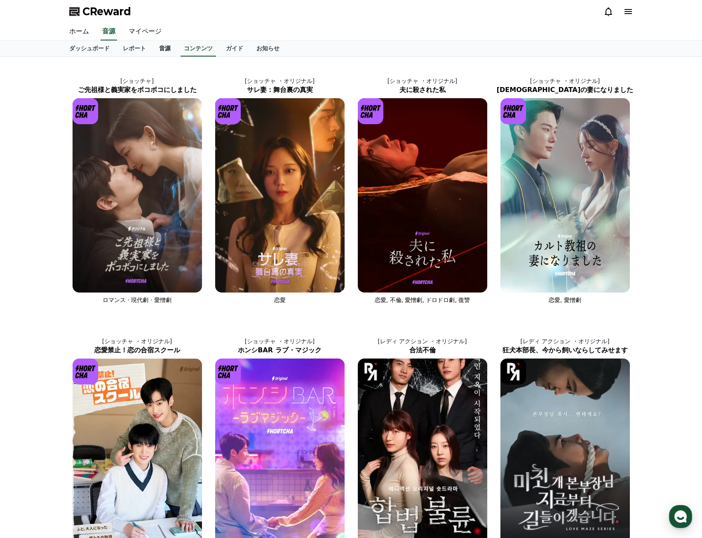
click at [155, 47] on link "音源" at bounding box center [165, 49] width 25 height 16
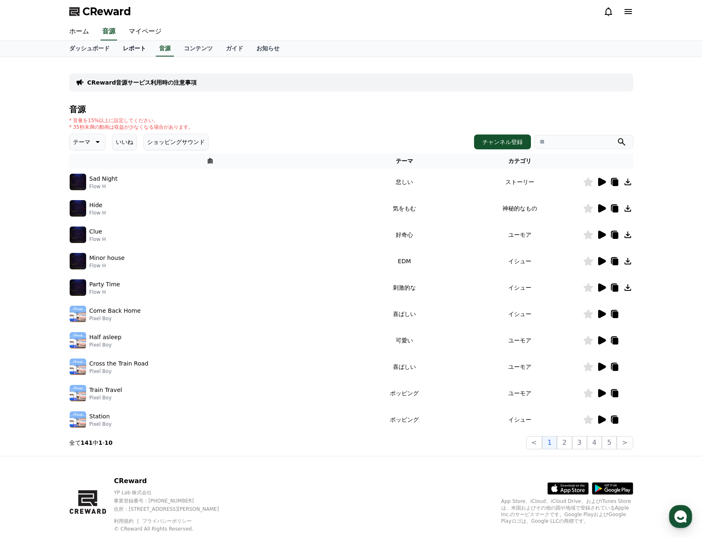
click at [118, 50] on link "レポート" at bounding box center [134, 49] width 36 height 16
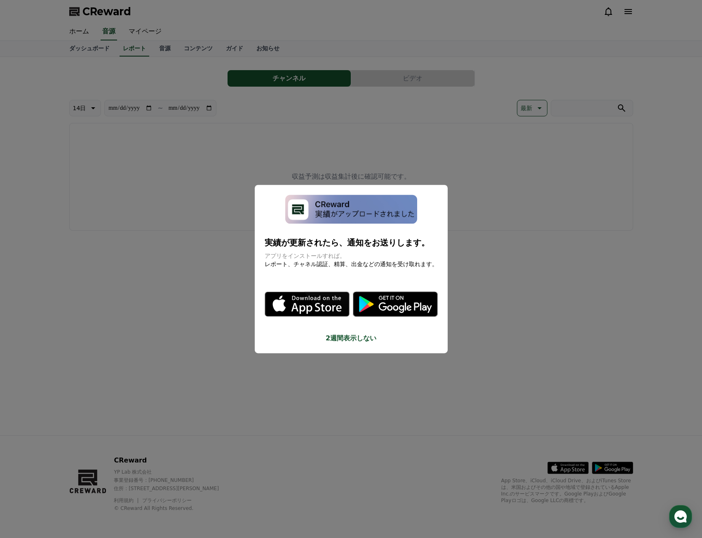
click at [345, 338] on button "2週間表示しない" at bounding box center [351, 338] width 173 height 10
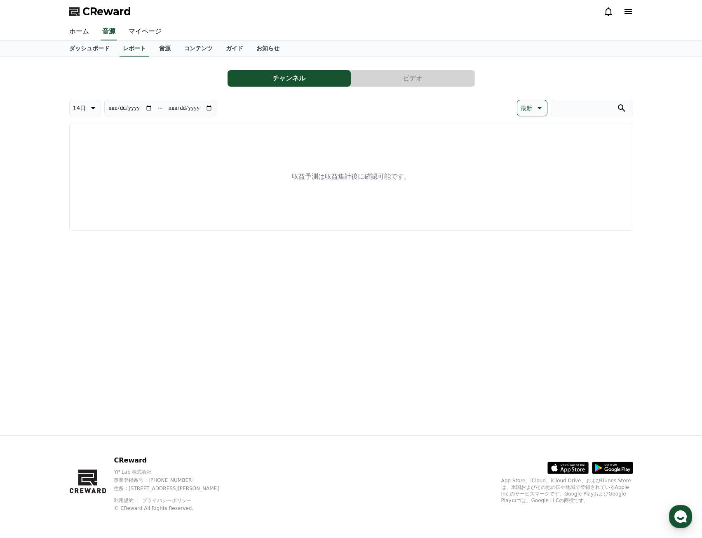
click at [380, 81] on button "ビデオ" at bounding box center [412, 78] width 123 height 16
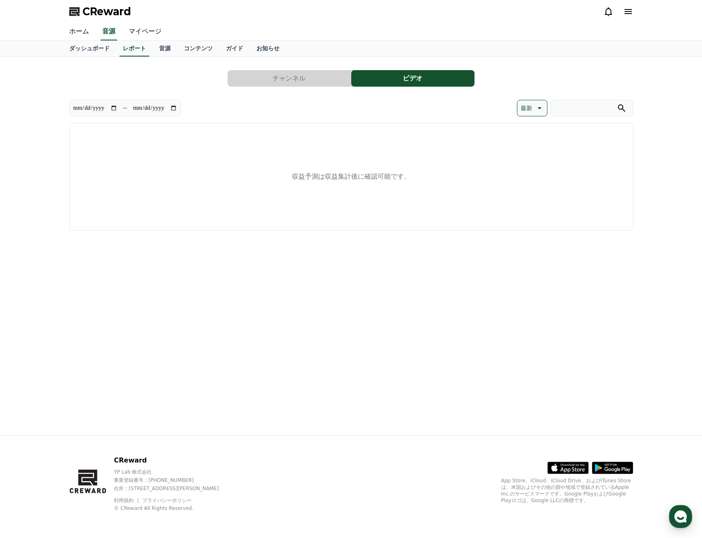
click at [325, 79] on button "チャンネル" at bounding box center [289, 78] width 123 height 16
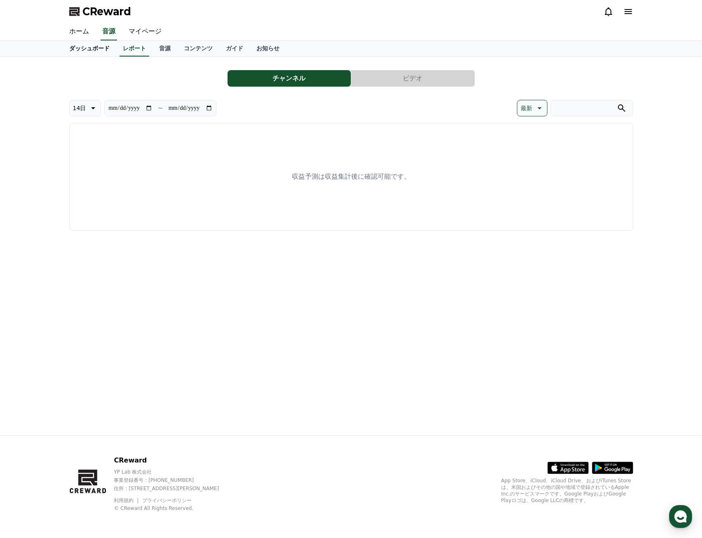
click at [95, 49] on link "ダッシュボード" at bounding box center [90, 49] width 54 height 16
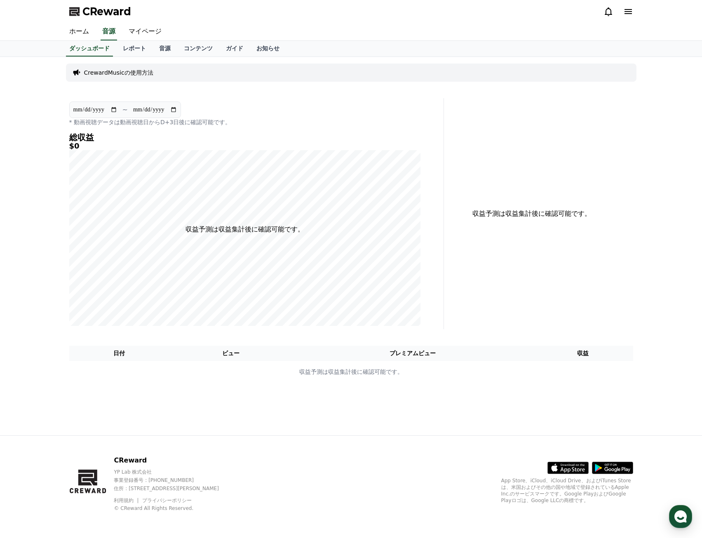
click at [126, 67] on div "CrewardMusicの使用方法" at bounding box center [351, 73] width 571 height 18
click at [129, 71] on p "CrewardMusicの使用方法" at bounding box center [118, 72] width 69 height 8
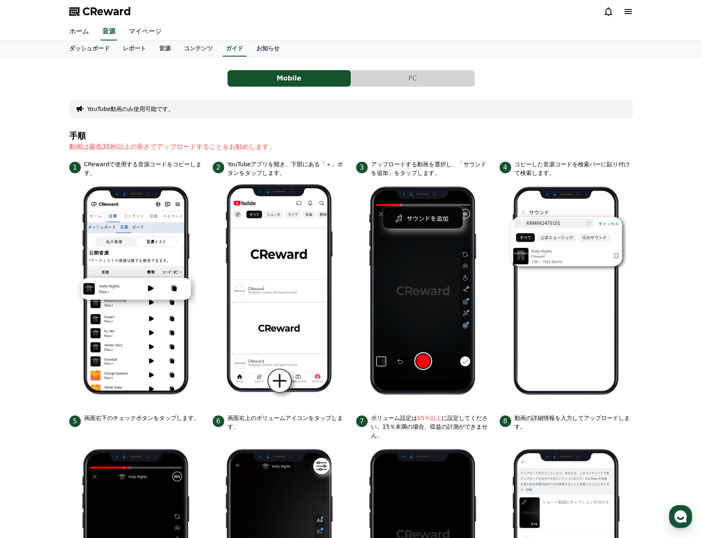
click at [394, 87] on div "Mobile PC YouTube動画のみ使用可能です。 手順 動画は最低35秒以上の長さでアップロードすることをお勧めします。 1 CRewardで使用する…" at bounding box center [351, 365] width 564 height 603
click at [394, 83] on button "PC" at bounding box center [412, 78] width 123 height 16
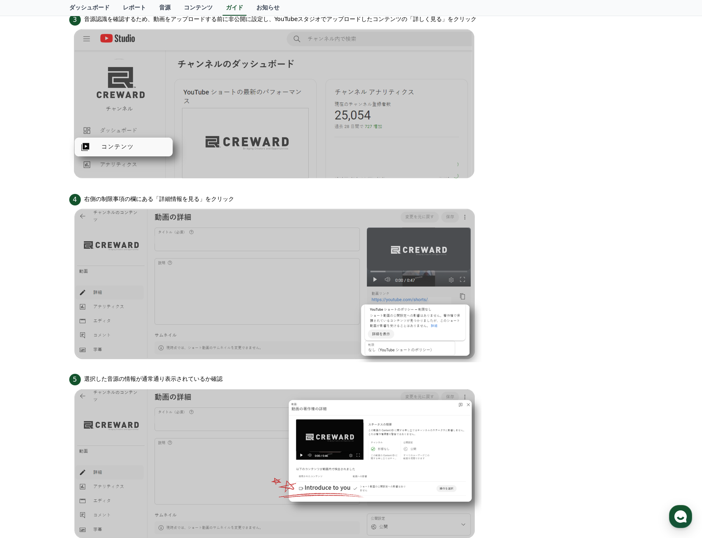
scroll to position [494, 0]
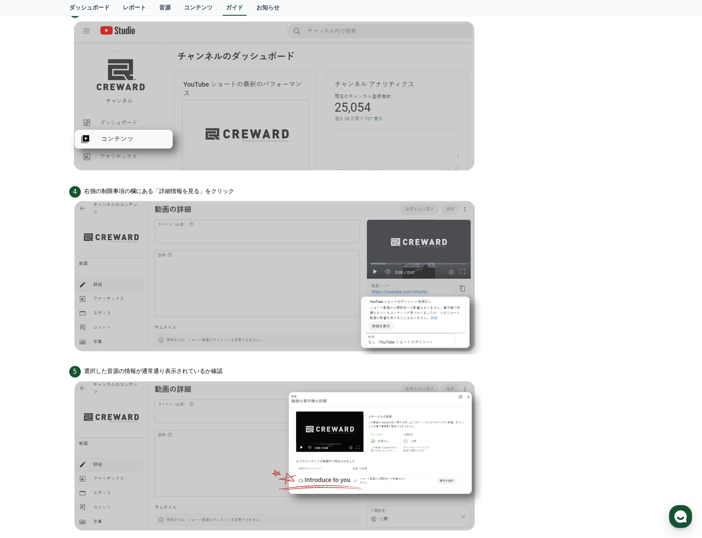
drag, startPoint x: 87, startPoint y: 189, endPoint x: 239, endPoint y: 196, distance: 151.9
click at [238, 193] on div "4 右側の制限事項の欄にある「詳細情報を見る」をクリック" at bounding box center [351, 190] width 564 height 13
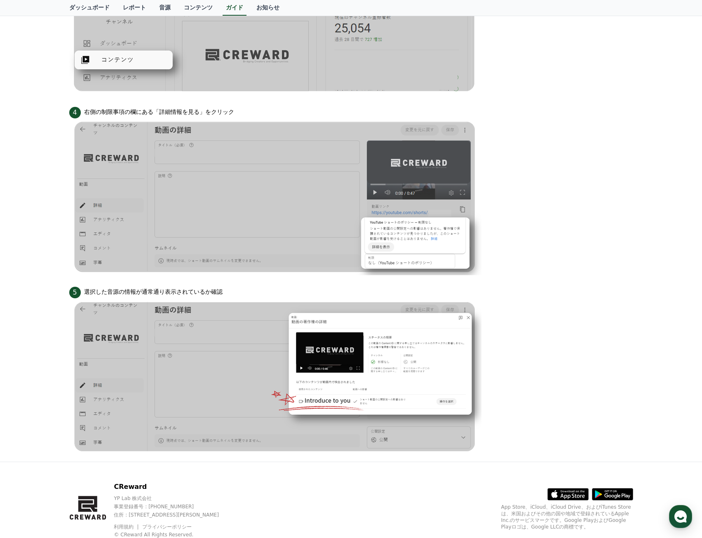
scroll to position [600, 0]
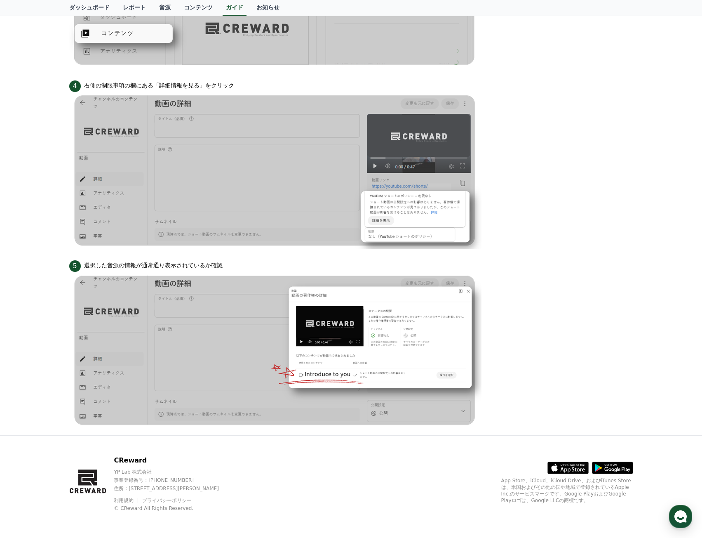
drag, startPoint x: 82, startPoint y: 264, endPoint x: 292, endPoint y: 274, distance: 209.8
click at [292, 274] on li "5 選択した音源の情報が通常通り表示されているか確認" at bounding box center [351, 344] width 564 height 170
click at [249, 324] on img at bounding box center [275, 350] width 412 height 157
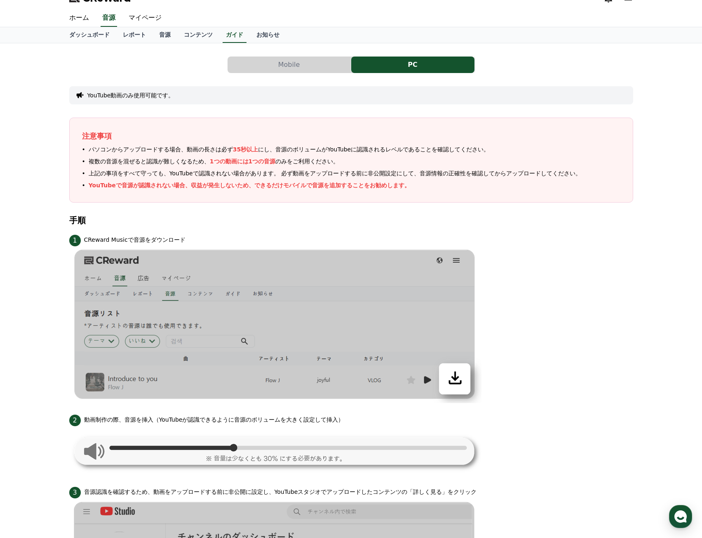
scroll to position [0, 0]
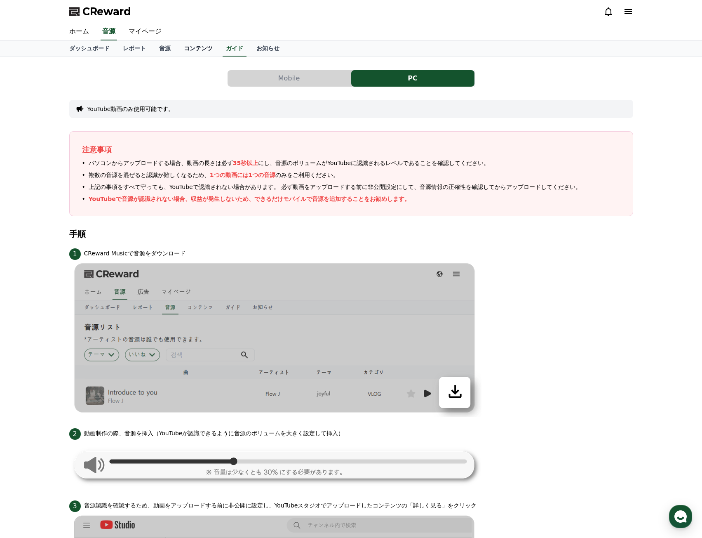
click at [188, 47] on link "コンテンツ" at bounding box center [198, 49] width 42 height 16
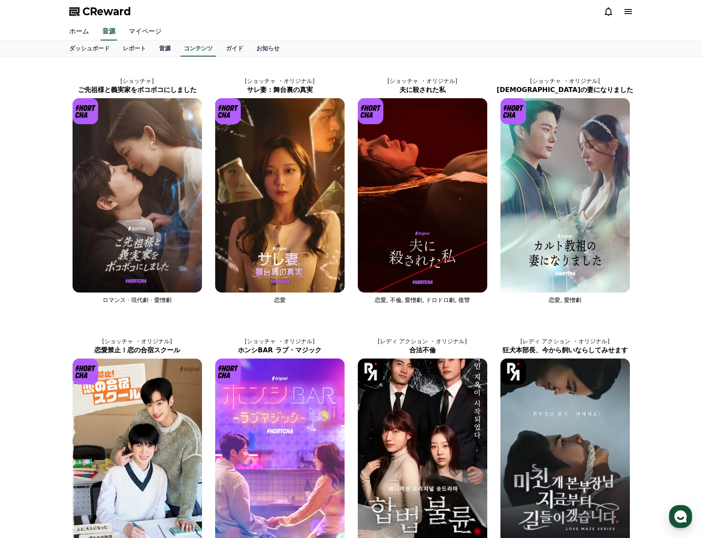
click at [153, 49] on link "音源" at bounding box center [165, 49] width 25 height 16
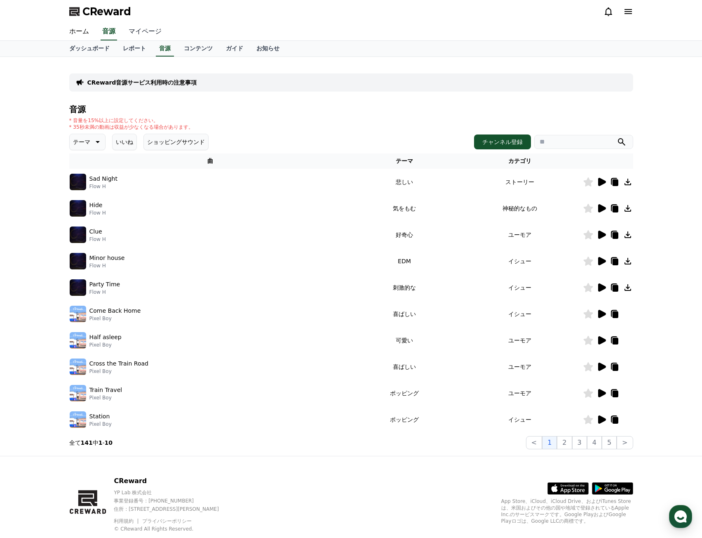
click at [132, 34] on link "マイページ" at bounding box center [145, 31] width 46 height 17
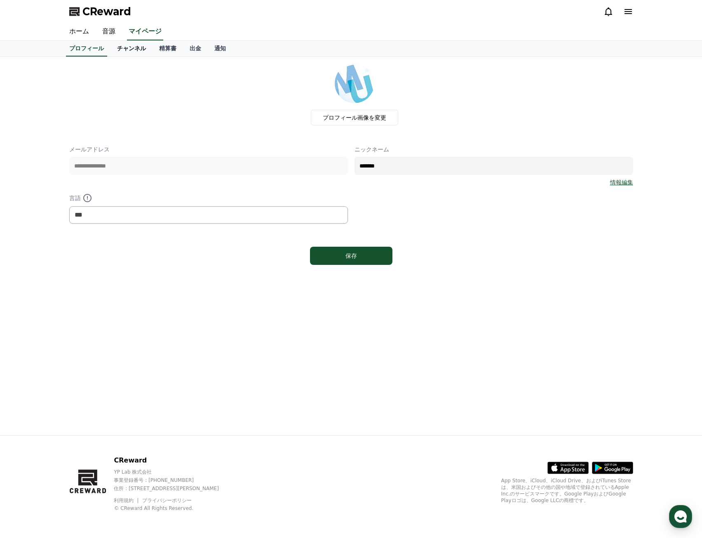
click at [129, 46] on link "チャンネル" at bounding box center [132, 49] width 42 height 16
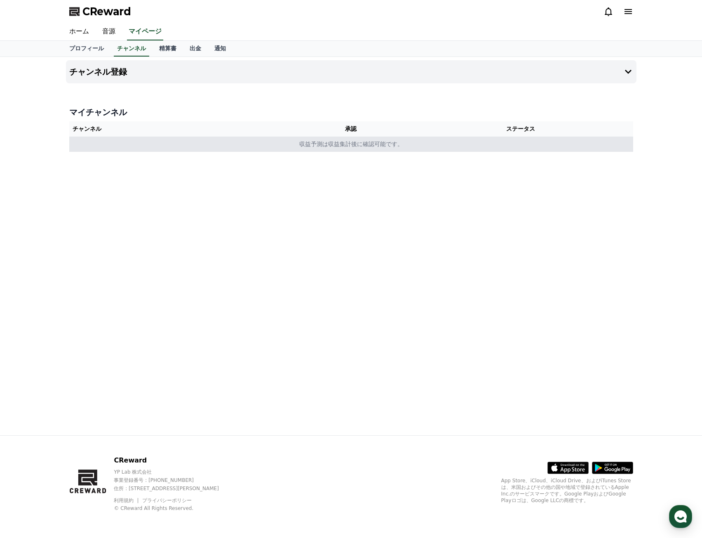
click at [337, 139] on td "収益予測は収益集計後に確認可能です。" at bounding box center [351, 144] width 564 height 15
click at [339, 143] on td "収益予測は収益集計後に確認可能です。" at bounding box center [351, 144] width 564 height 15
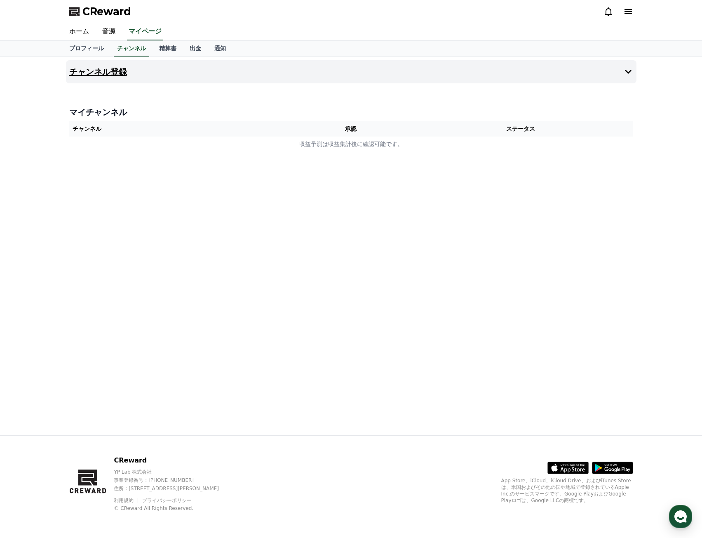
click at [636, 68] on button "チャンネル登録" at bounding box center [351, 71] width 571 height 23
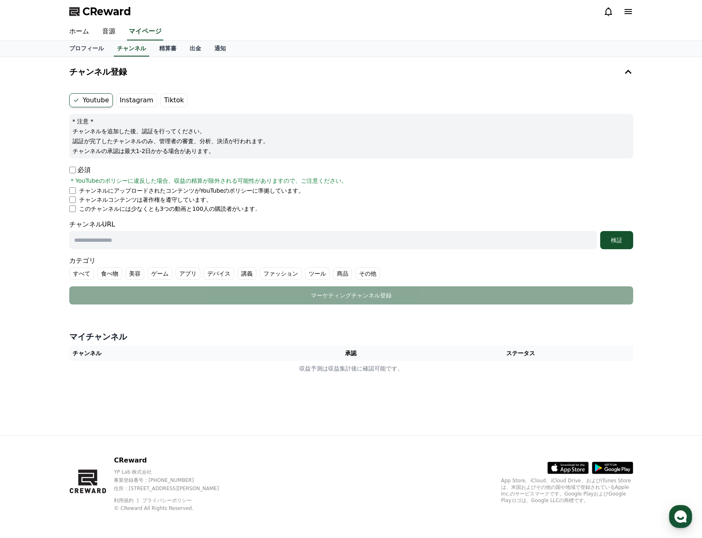
click at [137, 99] on label "Instagram" at bounding box center [136, 100] width 41 height 14
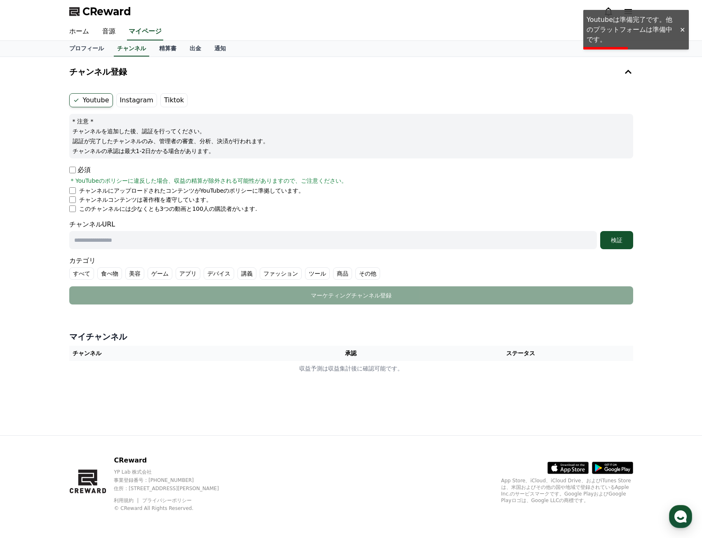
click at [688, 26] on div at bounding box center [682, 30] width 13 height 8
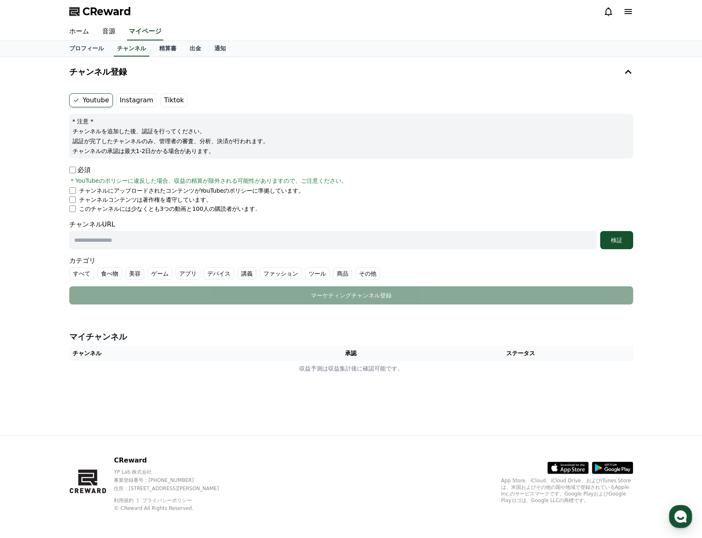
click at [170, 102] on label "Tiktok" at bounding box center [173, 100] width 27 height 14
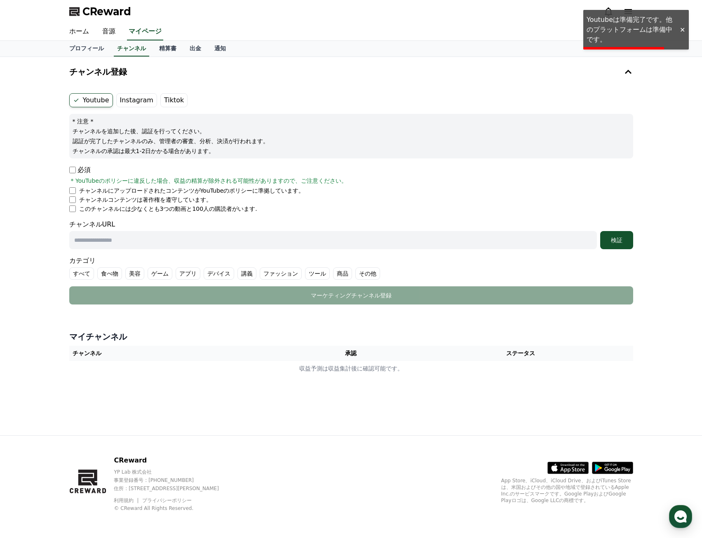
click at [685, 26] on div at bounding box center [682, 30] width 13 height 8
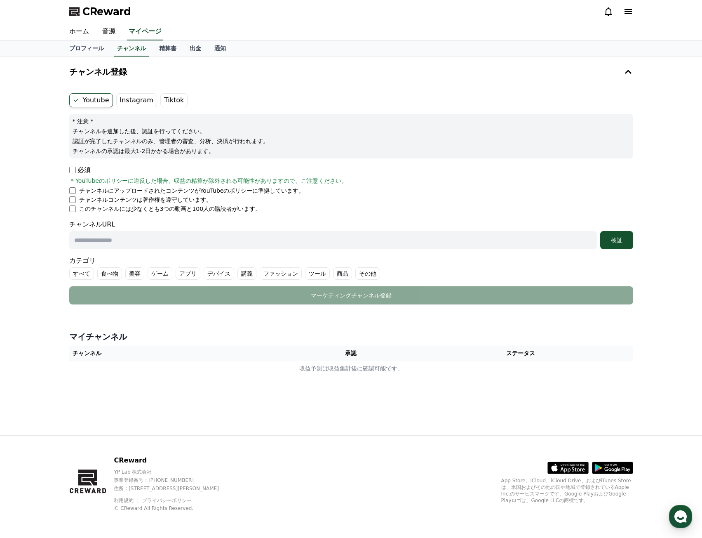
drag, startPoint x: 69, startPoint y: 128, endPoint x: 292, endPoint y: 154, distance: 223.9
click at [292, 154] on div "* 注意 * チャンネルを追加した後、認証を行ってください。 認証が完了したチャンネルのみ、管理者の審査、分析、決済が行われます。 チャンネルの承認は最大1-…" at bounding box center [351, 136] width 564 height 45
click at [17, 187] on div "チャンネル登録 Youtube Instagram Tiktok * 注意 * チャンネルを追加した後、認証を行ってください。 認証が完了したチャンネルのみ、…" at bounding box center [351, 246] width 702 height 378
click at [468, 304] on div "チャンネル登録 Youtube Instagram Tiktok * 注意 * チャンネルを追加した後、認証を行ってください。 認証が完了したチャンネルのみ、…" at bounding box center [351, 246] width 702 height 378
click at [48, 265] on div "チャンネル登録 Youtube Instagram Tiktok * 注意 * チャンネルを追加した後、認証を行ってください。 認証が完了したチャンネルのみ、…" at bounding box center [351, 246] width 702 height 378
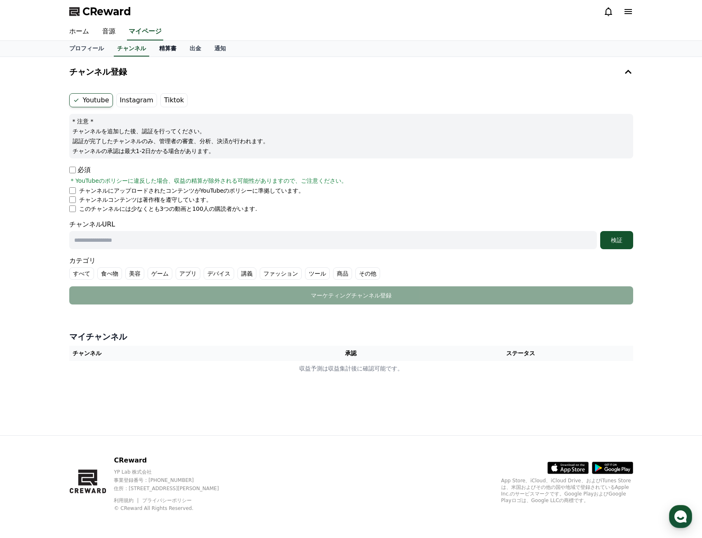
click at [153, 47] on link "精算書" at bounding box center [168, 49] width 31 height 16
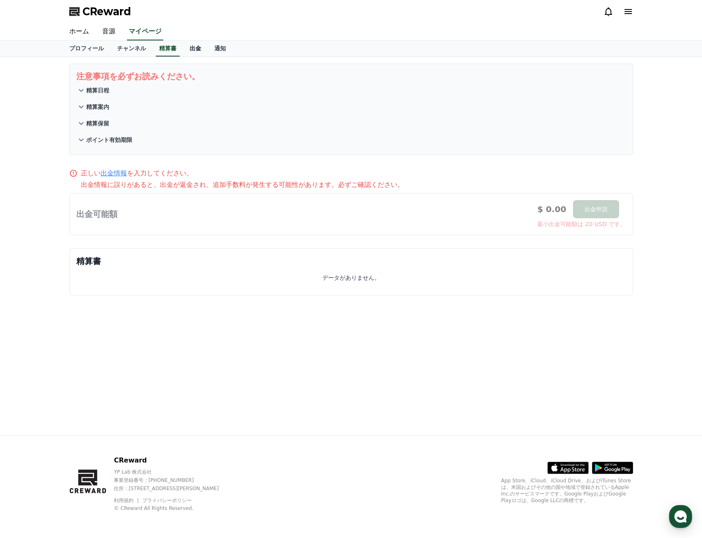
click at [183, 49] on link "出金" at bounding box center [195, 49] width 25 height 16
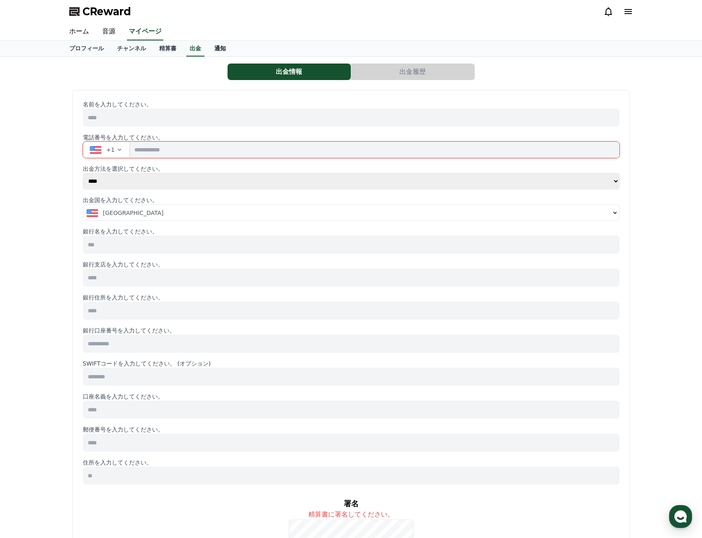
click at [208, 50] on link "通知" at bounding box center [220, 49] width 25 height 16
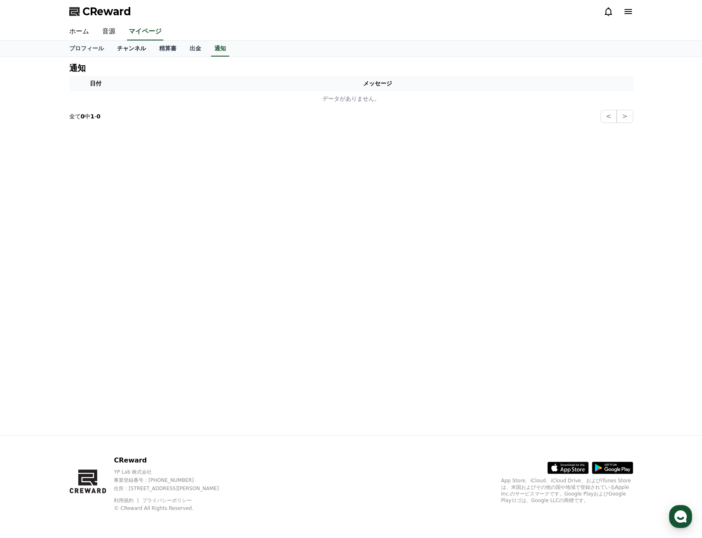
click at [125, 49] on link "チャンネル" at bounding box center [132, 49] width 42 height 16
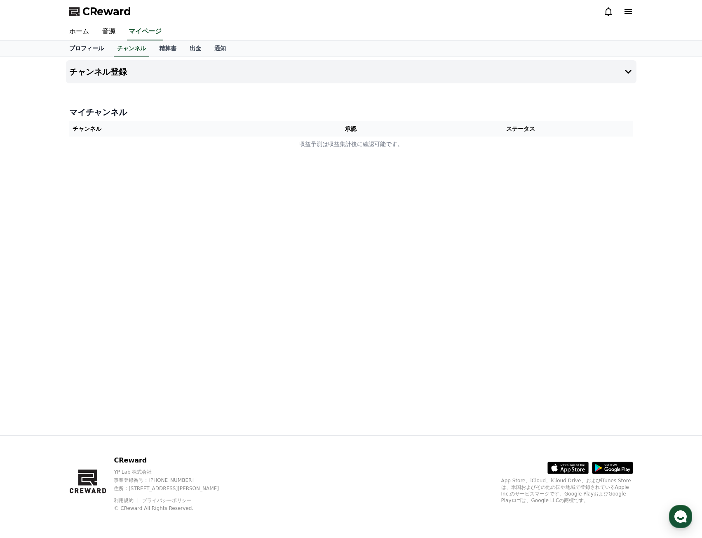
click at [82, 49] on link "プロフィール" at bounding box center [87, 49] width 48 height 16
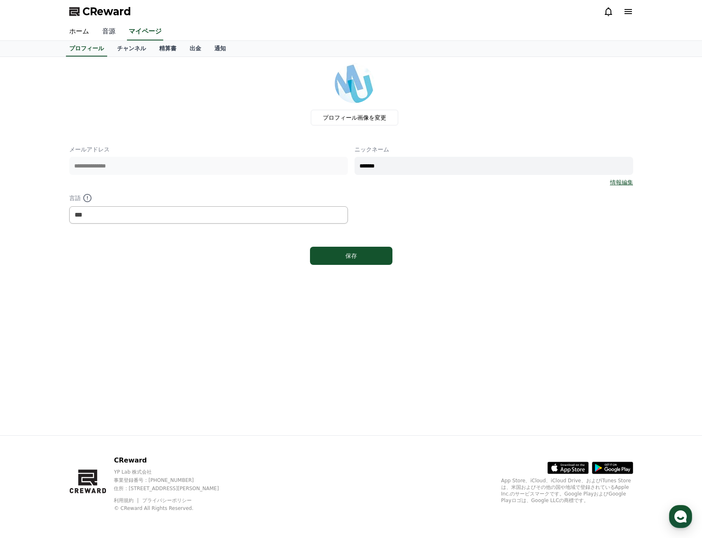
click at [106, 29] on link "音源" at bounding box center [109, 31] width 26 height 17
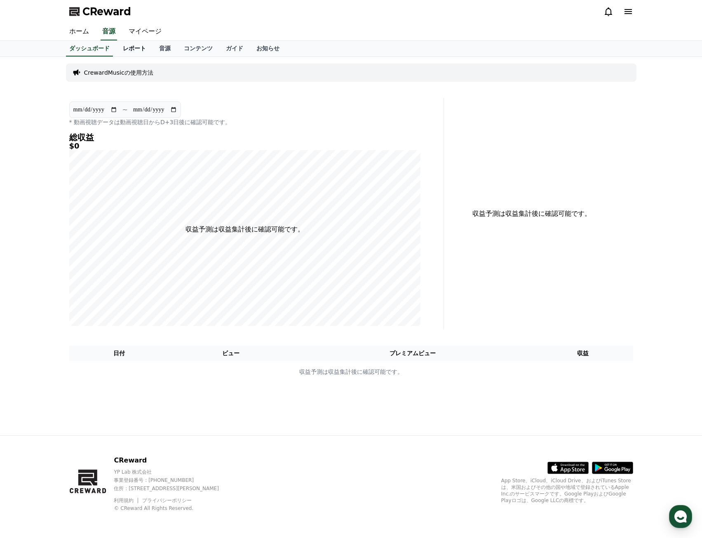
click at [116, 46] on link "レポート" at bounding box center [134, 49] width 36 height 16
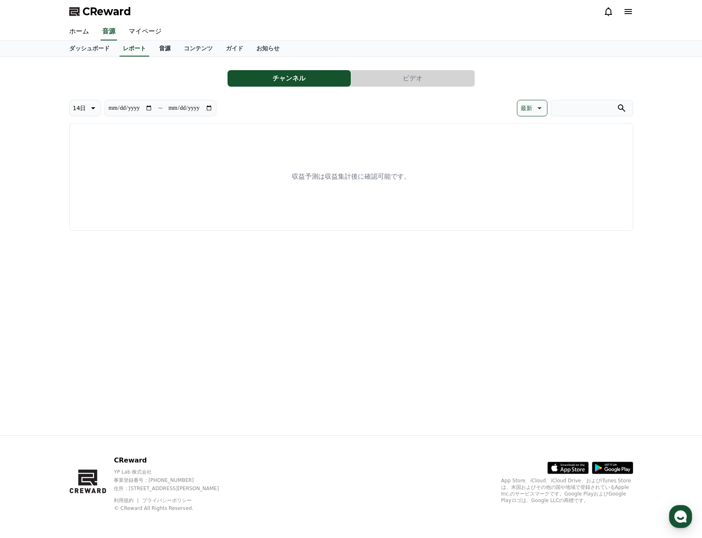
click at [153, 49] on link "音源" at bounding box center [165, 49] width 25 height 16
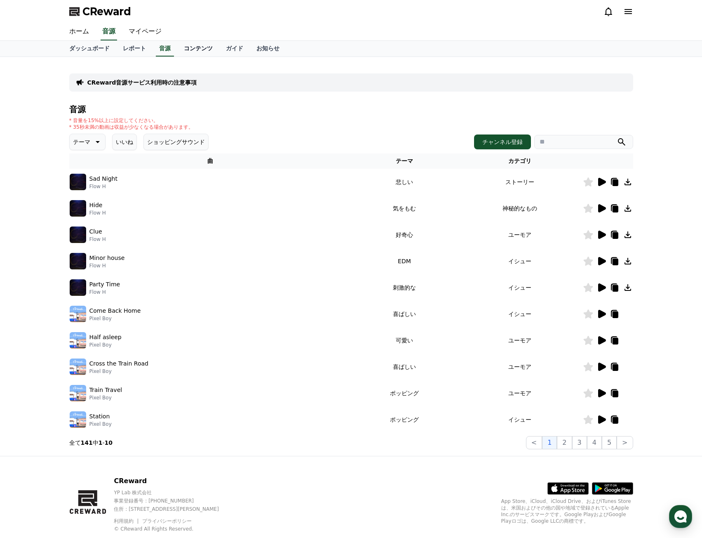
click at [177, 46] on link "コンテンツ" at bounding box center [198, 49] width 42 height 16
click at [219, 47] on link "ガイド" at bounding box center [234, 49] width 31 height 16
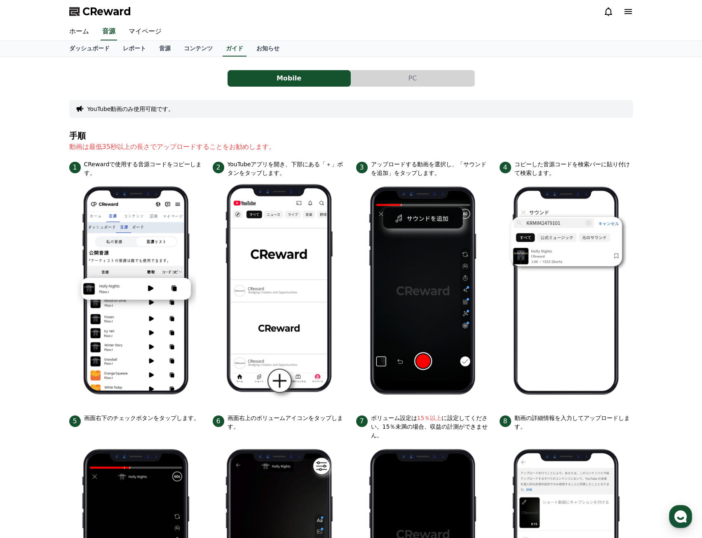
click at [364, 75] on button "PC" at bounding box center [412, 78] width 123 height 16
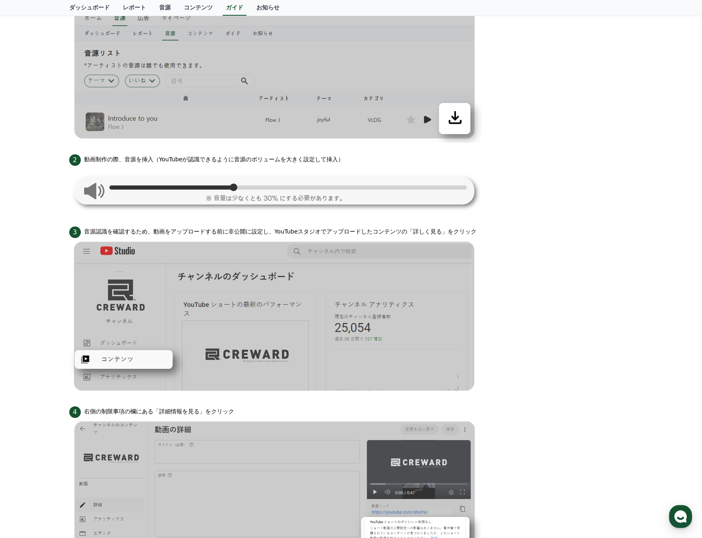
scroll to position [288, 0]
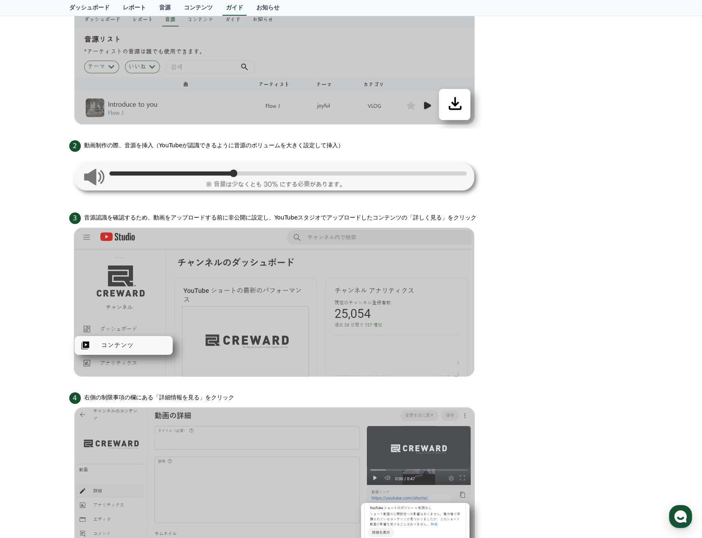
drag, startPoint x: 86, startPoint y: 145, endPoint x: 323, endPoint y: 144, distance: 237.6
click at [323, 144] on div "2 動画制作の際、音源を挿入（YouTubeが認識できるように音源のボリュームを大きく設定して挿入）" at bounding box center [351, 145] width 564 height 13
click at [54, 205] on div "Mobile PC YouTube動画のみ使用可能です。 注意事項 パソコンからアップロードする場合、動画の長さは必ず 35秒以上 にし、音源のボリュームがY…" at bounding box center [351, 258] width 702 height 978
drag, startPoint x: 80, startPoint y: 216, endPoint x: 403, endPoint y: 221, distance: 322.6
click at [403, 221] on div "3 音源認識を確認するため、動画をアップロードする前に非公開に設定し、YouTubeスタジオでアップロードしたコンテンツの「詳しく見る」をクリック" at bounding box center [351, 217] width 564 height 13
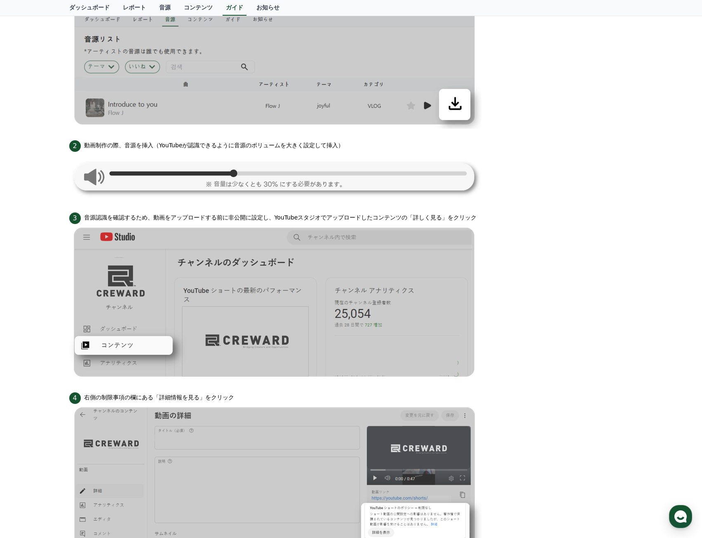
click at [79, 218] on span "3" at bounding box center [75, 218] width 12 height 12
drag, startPoint x: 85, startPoint y: 216, endPoint x: 420, endPoint y: 220, distance: 334.9
click at [420, 220] on div "3 音源認識を確認するため、動画をアップロードする前に非公開に設定し、YouTubeスタジオでアップロードしたコンテンツの「詳しく見る」をクリック" at bounding box center [351, 217] width 564 height 13
click at [32, 254] on div "Mobile PC YouTube動画のみ使用可能です。 注意事項 パソコンからアップロードする場合、動画の長さは必ず 35秒以上 にし、音源のボリュームがY…" at bounding box center [351, 258] width 702 height 978
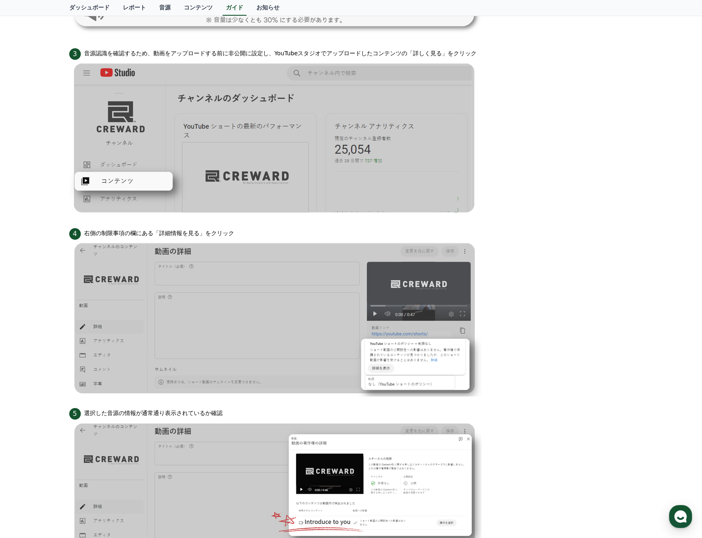
scroll to position [452, 0]
drag, startPoint x: 82, startPoint y: 53, endPoint x: 421, endPoint y: 59, distance: 339.5
click at [421, 59] on div "3 音源認識を確認するため、動画をアップロードする前に非公開に設定し、YouTubeスタジオでアップロードしたコンテンツの「詳しく見る」をクリック" at bounding box center [351, 52] width 564 height 13
click at [33, 99] on div "Mobile PC YouTube動画のみ使用可能です。 注意事項 パソコンからアップロードする場合、動画の長さは必ず 35秒以上 にし、音源のボリュームがY…" at bounding box center [351, 93] width 702 height 978
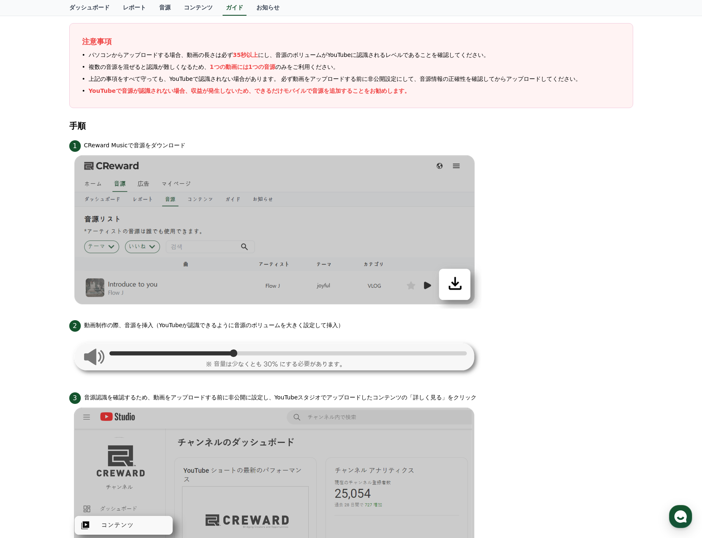
scroll to position [107, 0]
